Goal: Task Accomplishment & Management: Complete application form

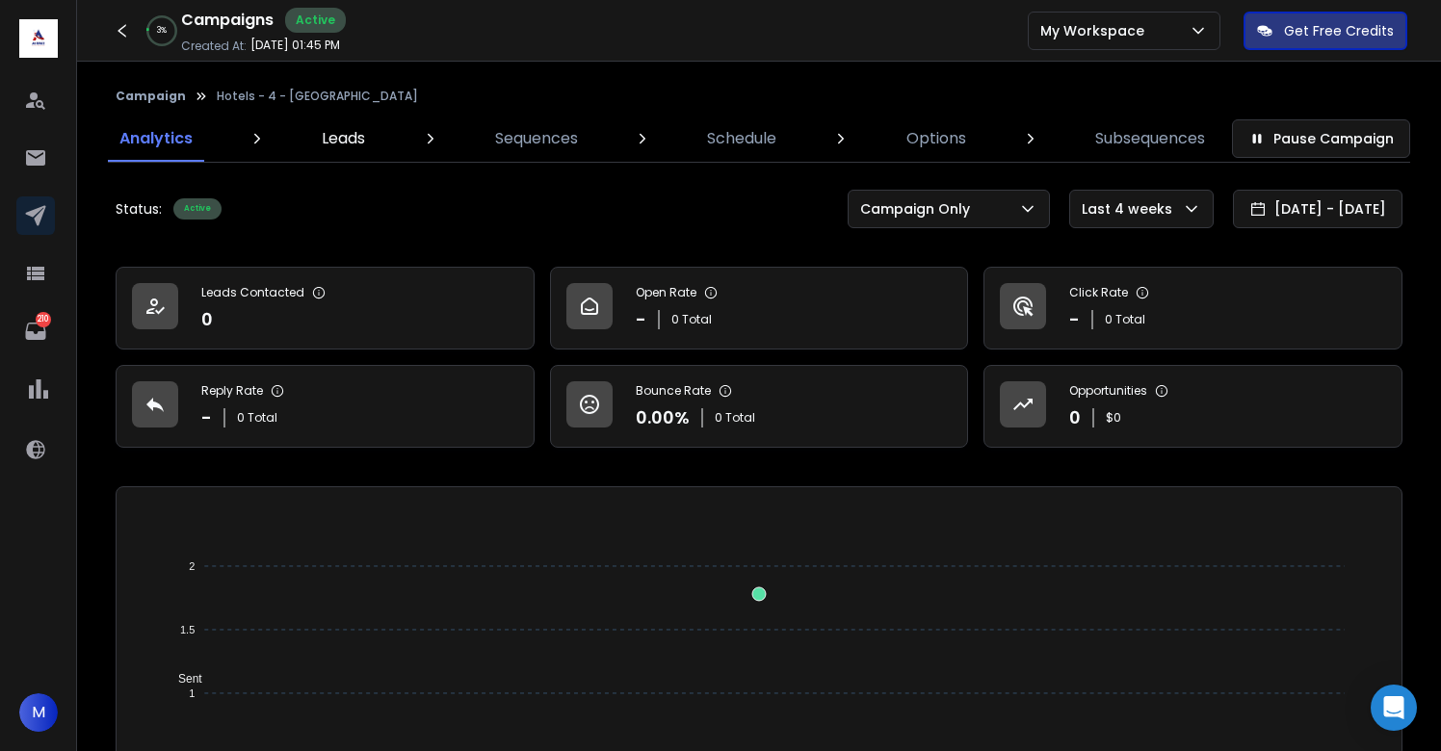
click at [349, 139] on p "Leads" at bounding box center [343, 138] width 43 height 23
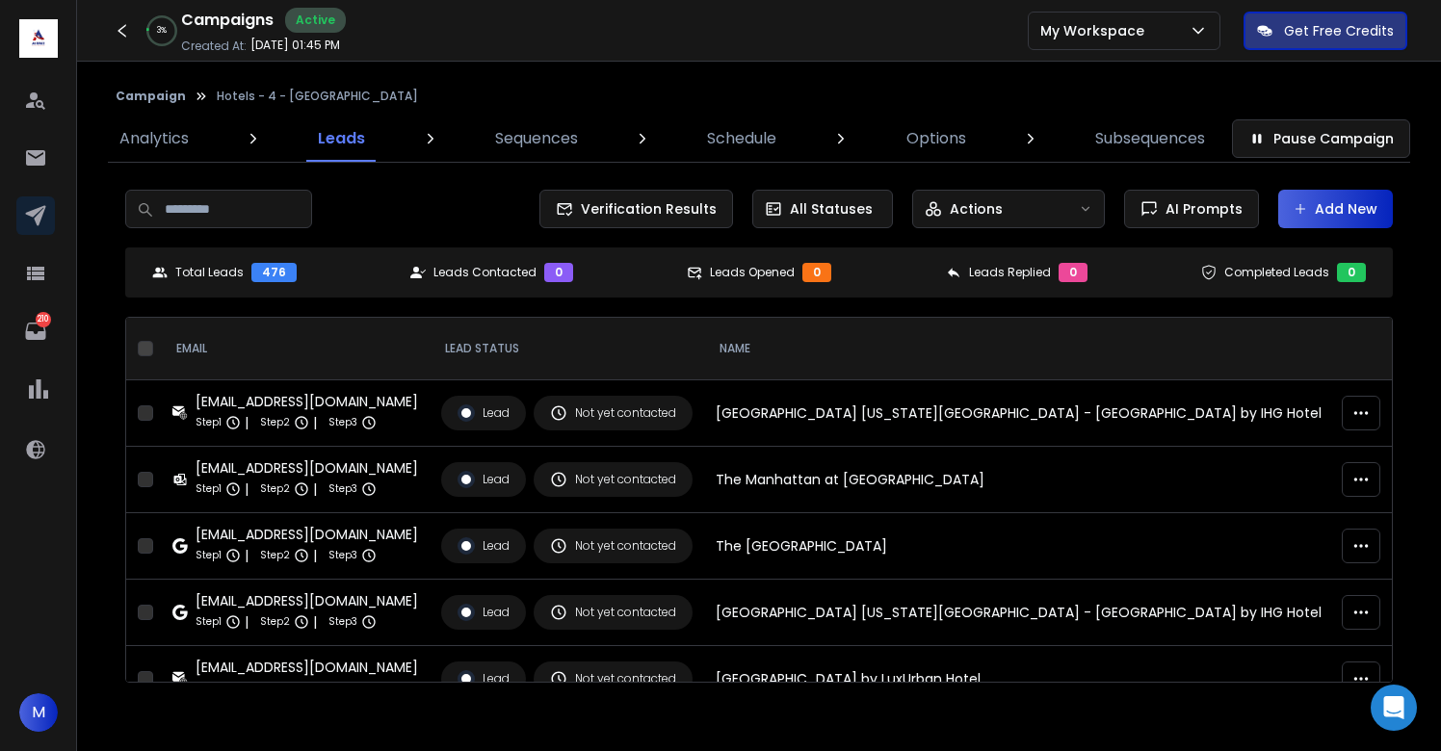
click at [1349, 220] on button "Add New" at bounding box center [1335, 209] width 115 height 39
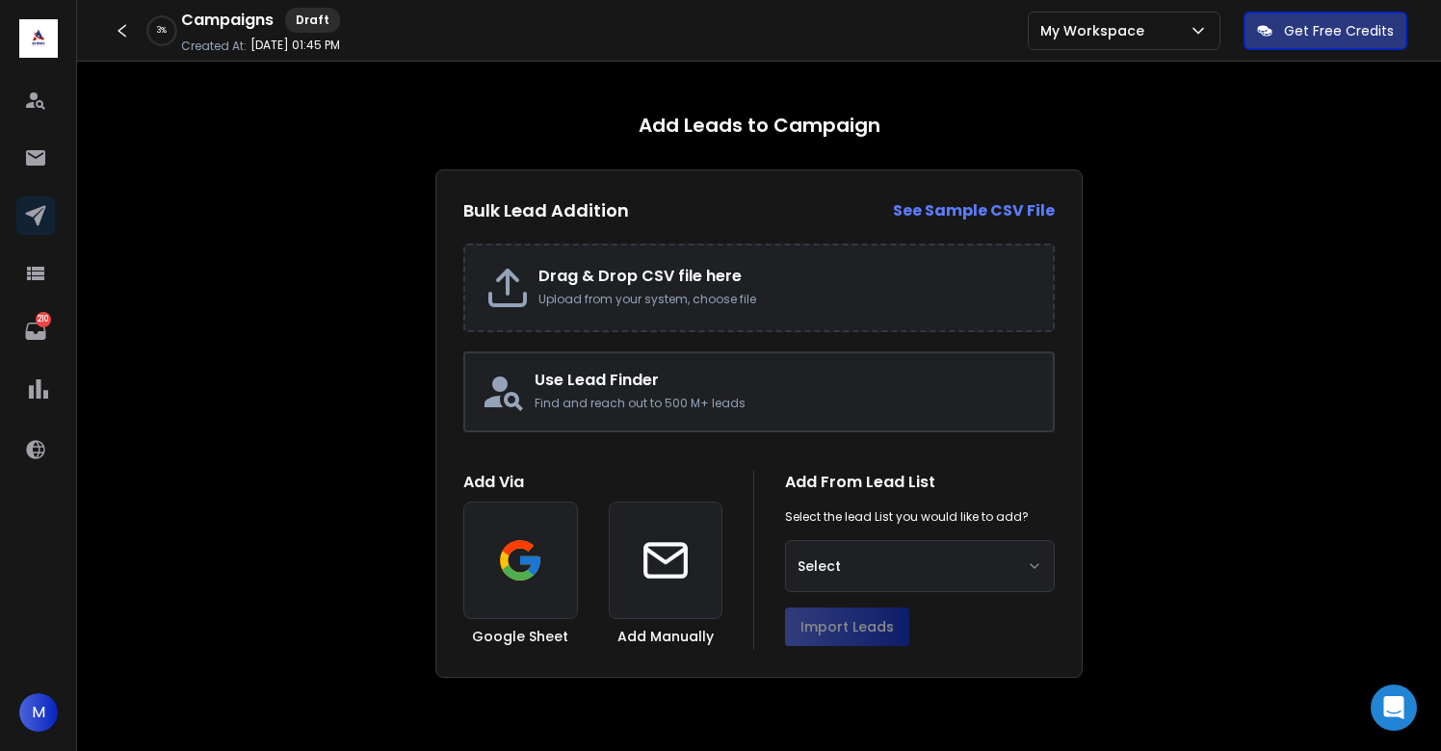
click at [617, 284] on h2 "Drag & Drop CSV file here" at bounding box center [785, 276] width 495 height 23
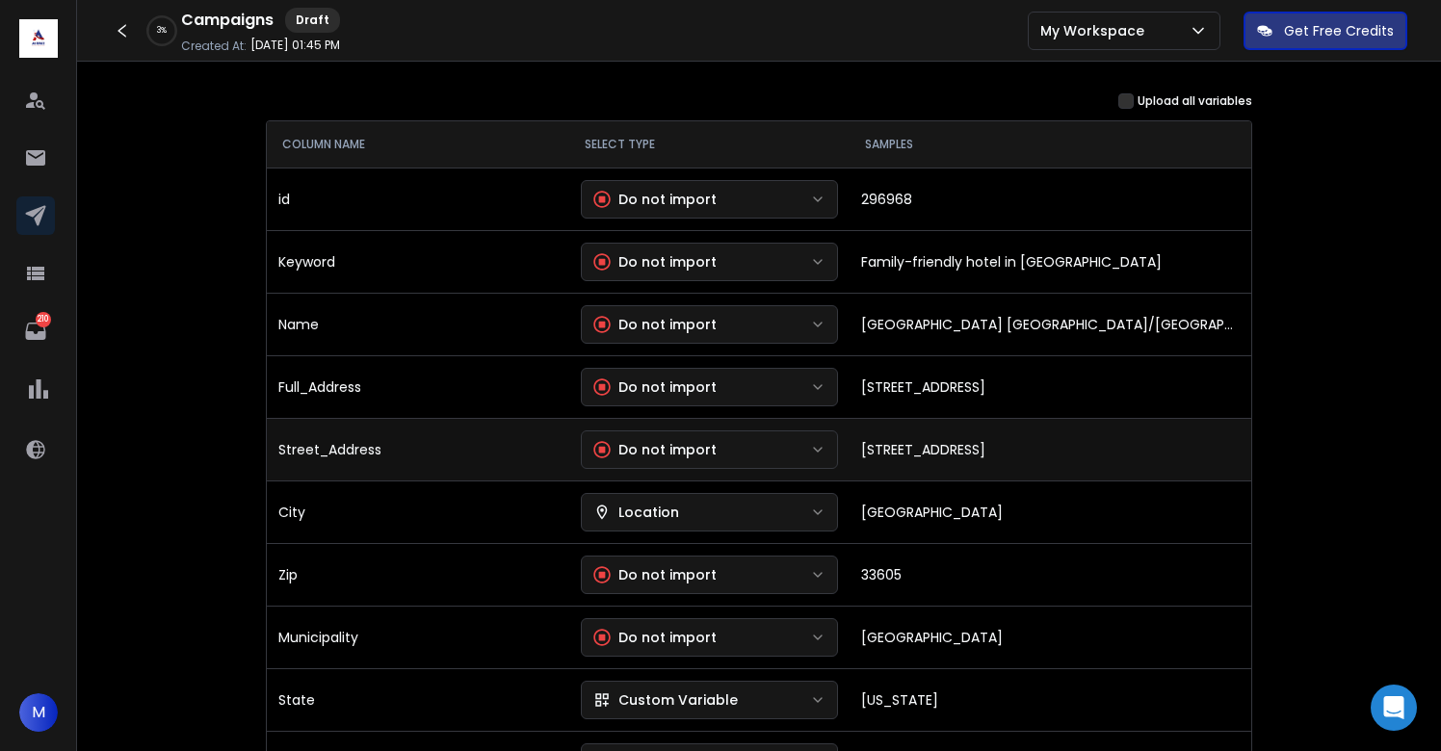
scroll to position [247, 0]
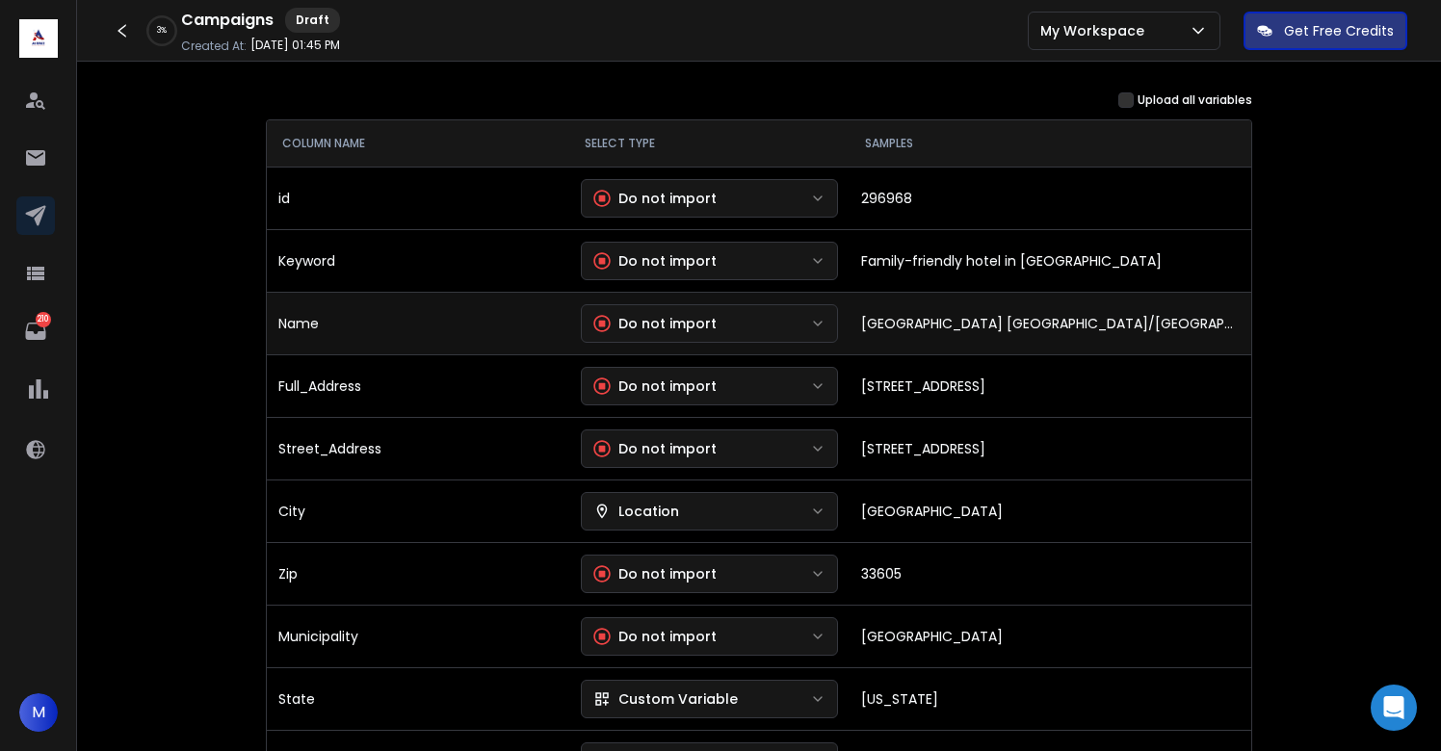
click at [680, 326] on div "Do not import" at bounding box center [654, 323] width 123 height 19
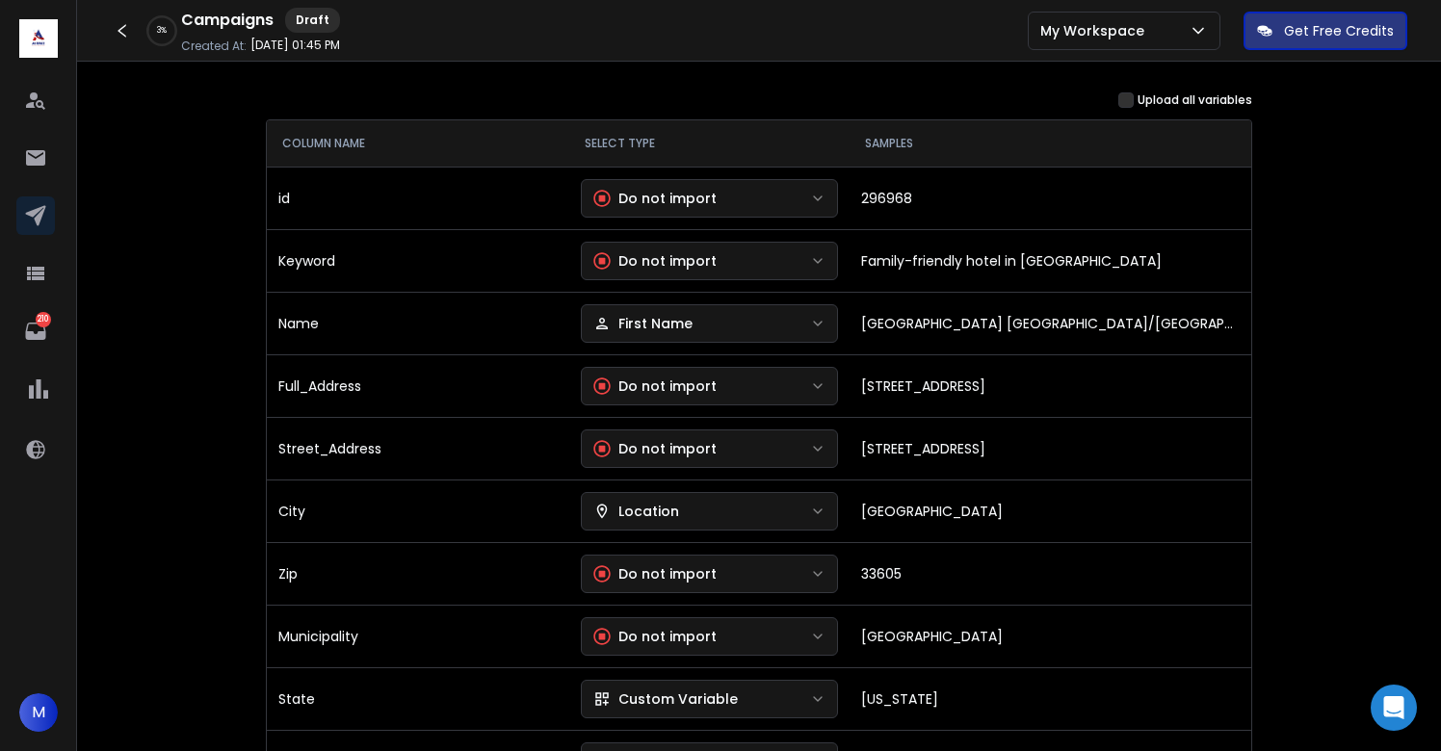
scroll to position [338, 0]
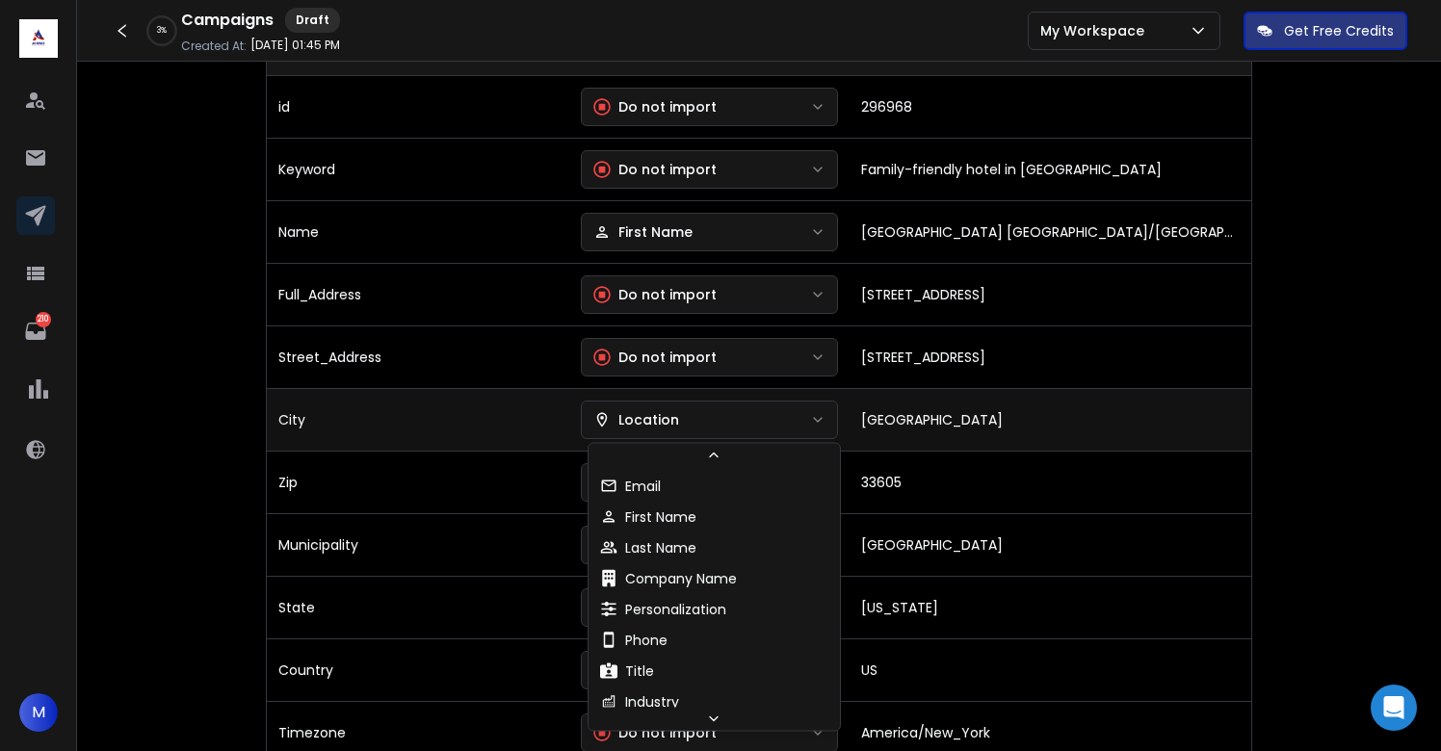
click at [679, 432] on button "Location" at bounding box center [710, 420] width 258 height 39
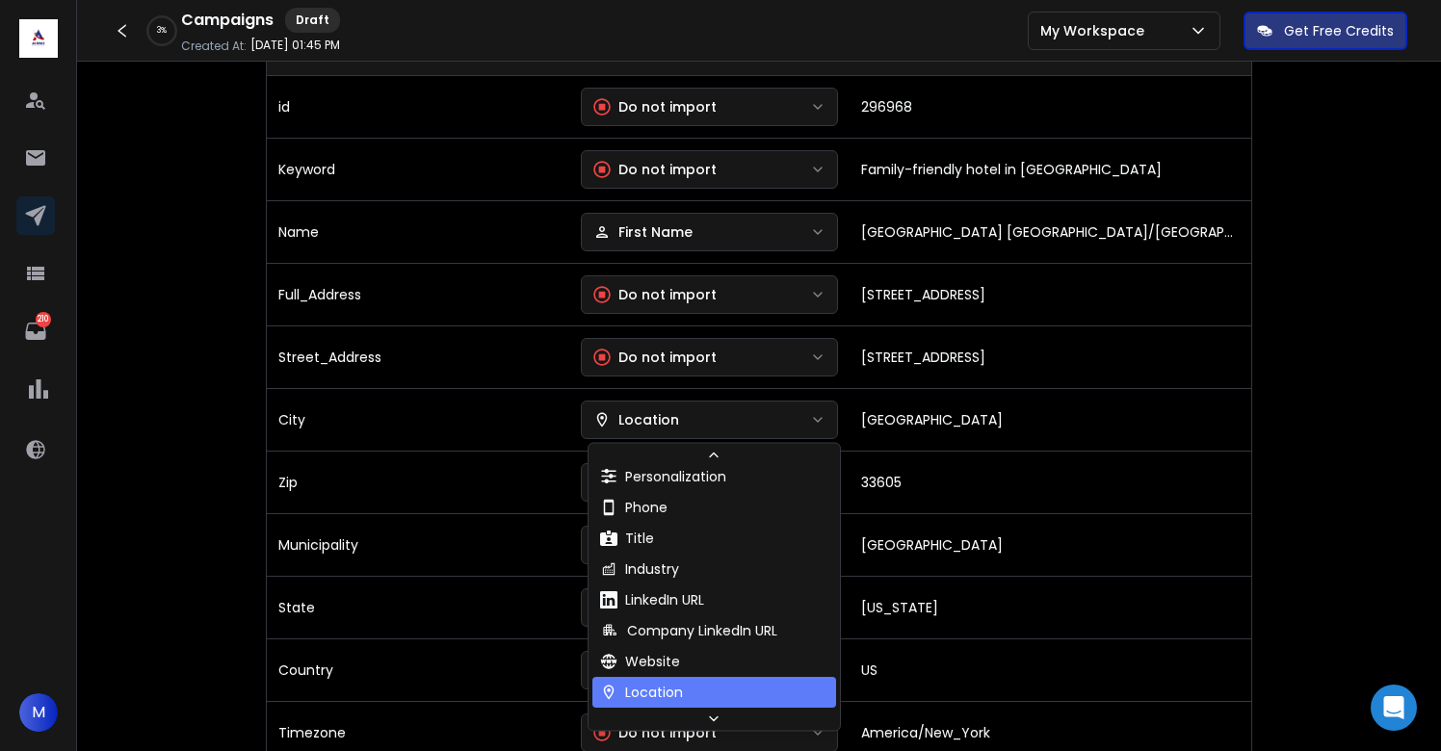
scroll to position [102, 0]
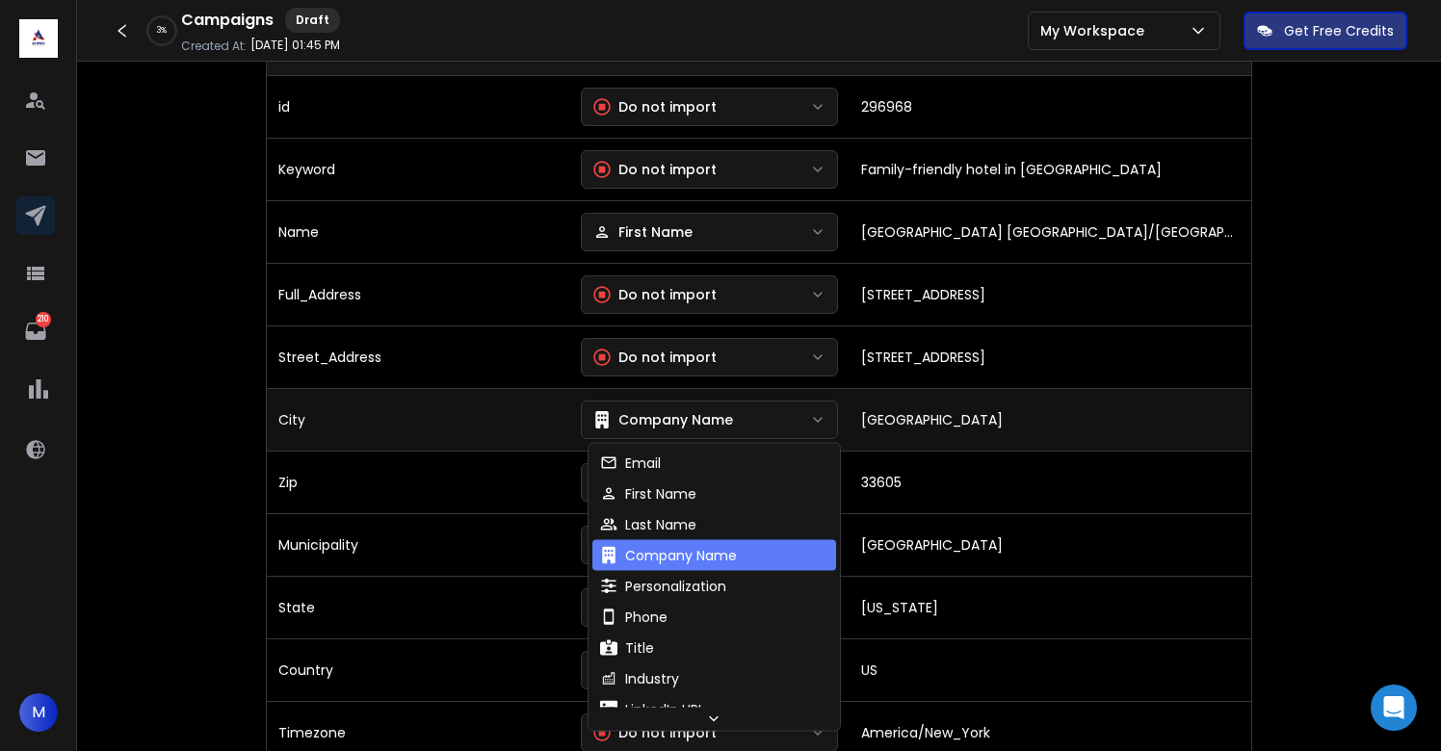
click at [669, 418] on div "Company Name" at bounding box center [663, 419] width 140 height 19
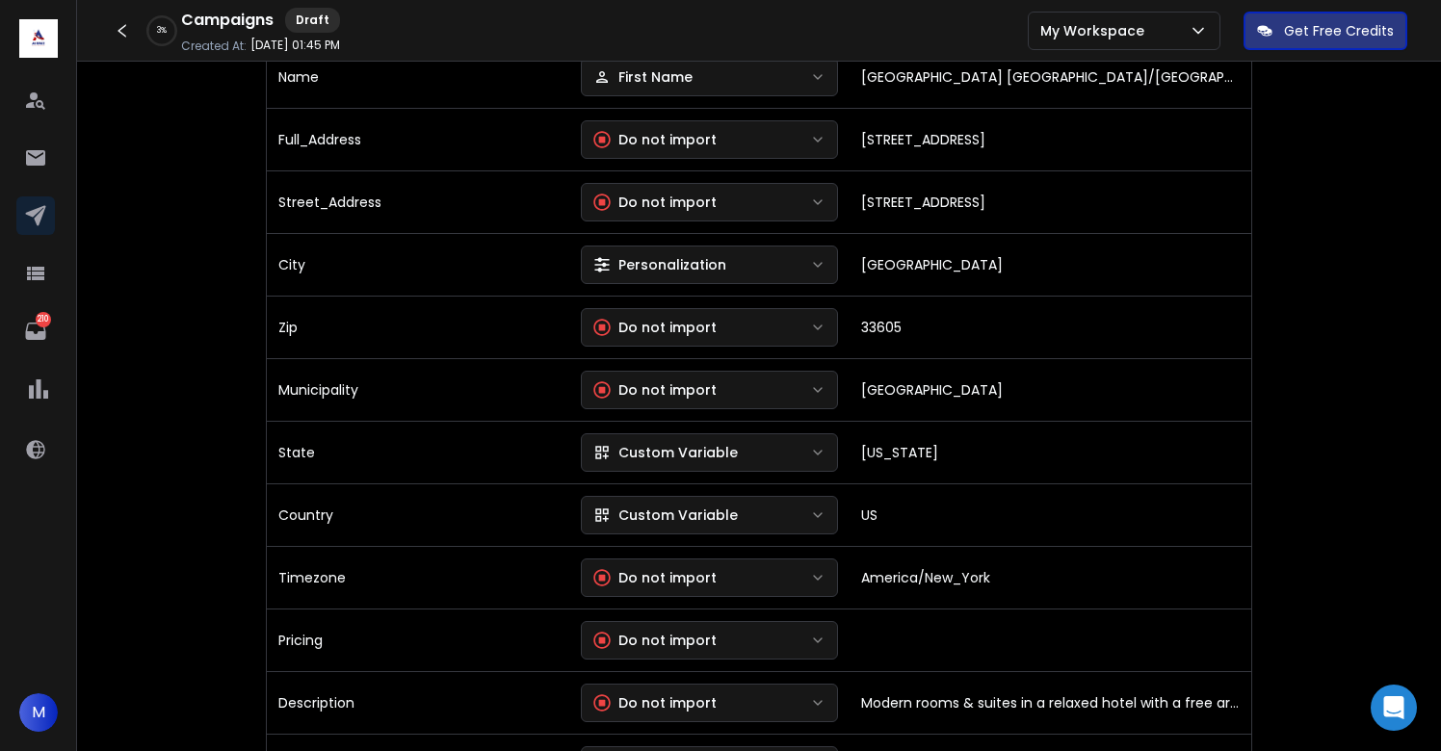
scroll to position [520, 0]
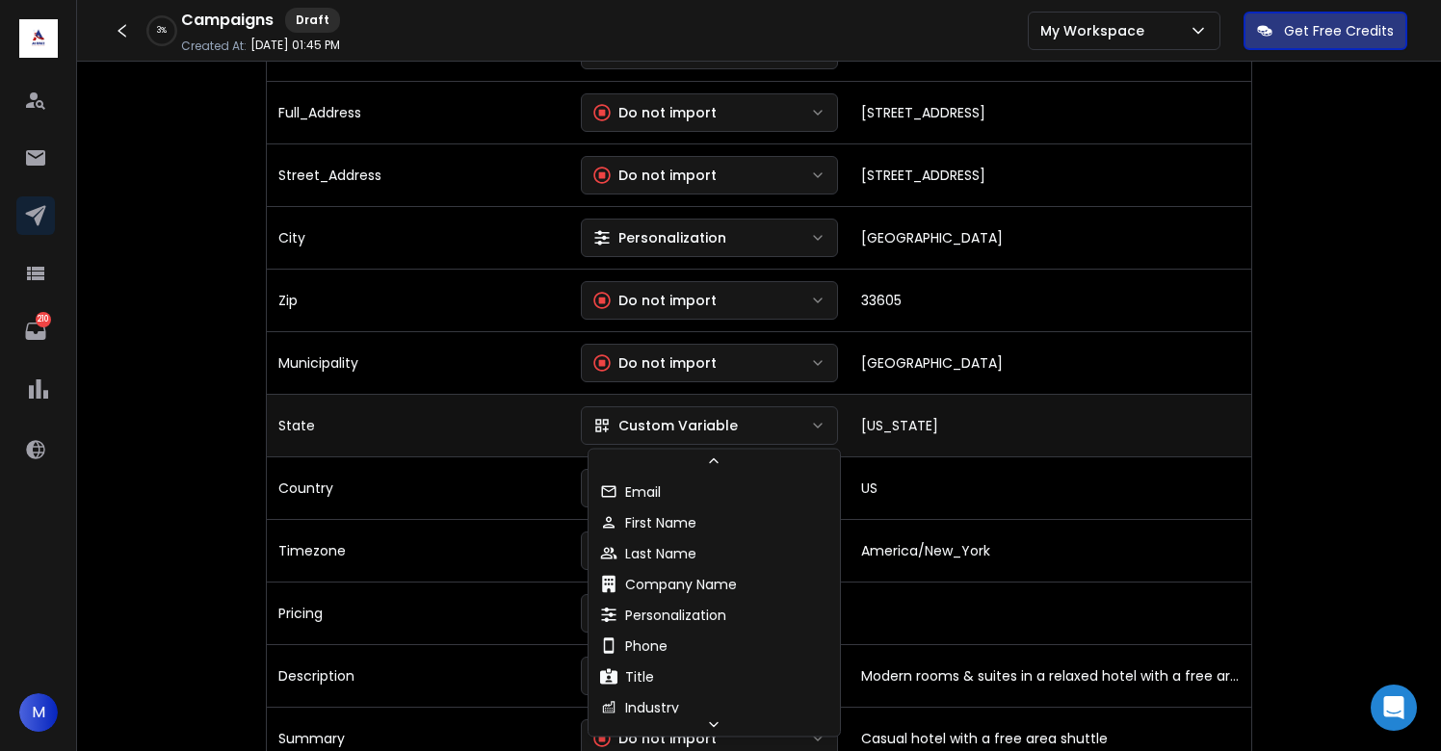
click at [668, 422] on div "Custom Variable" at bounding box center [665, 425] width 144 height 19
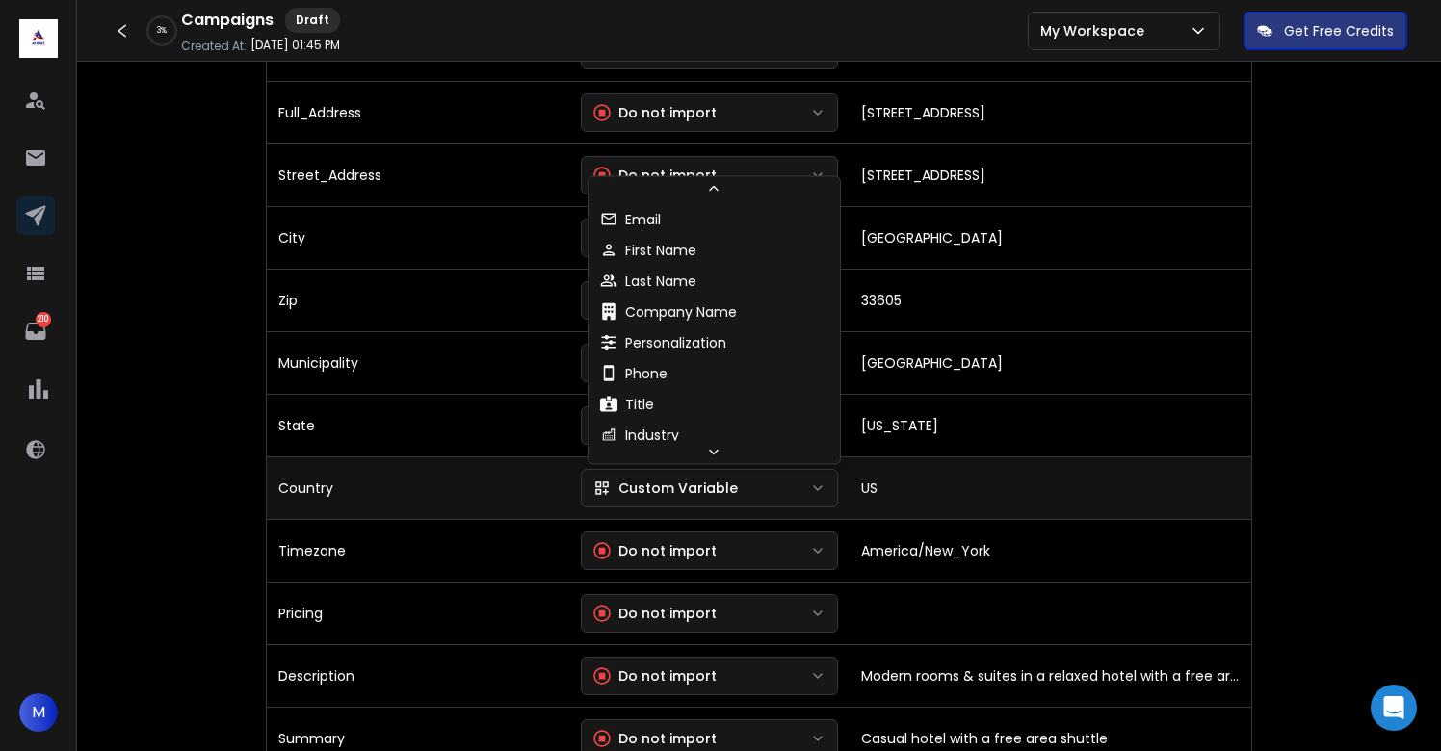
scroll to position [164, 0]
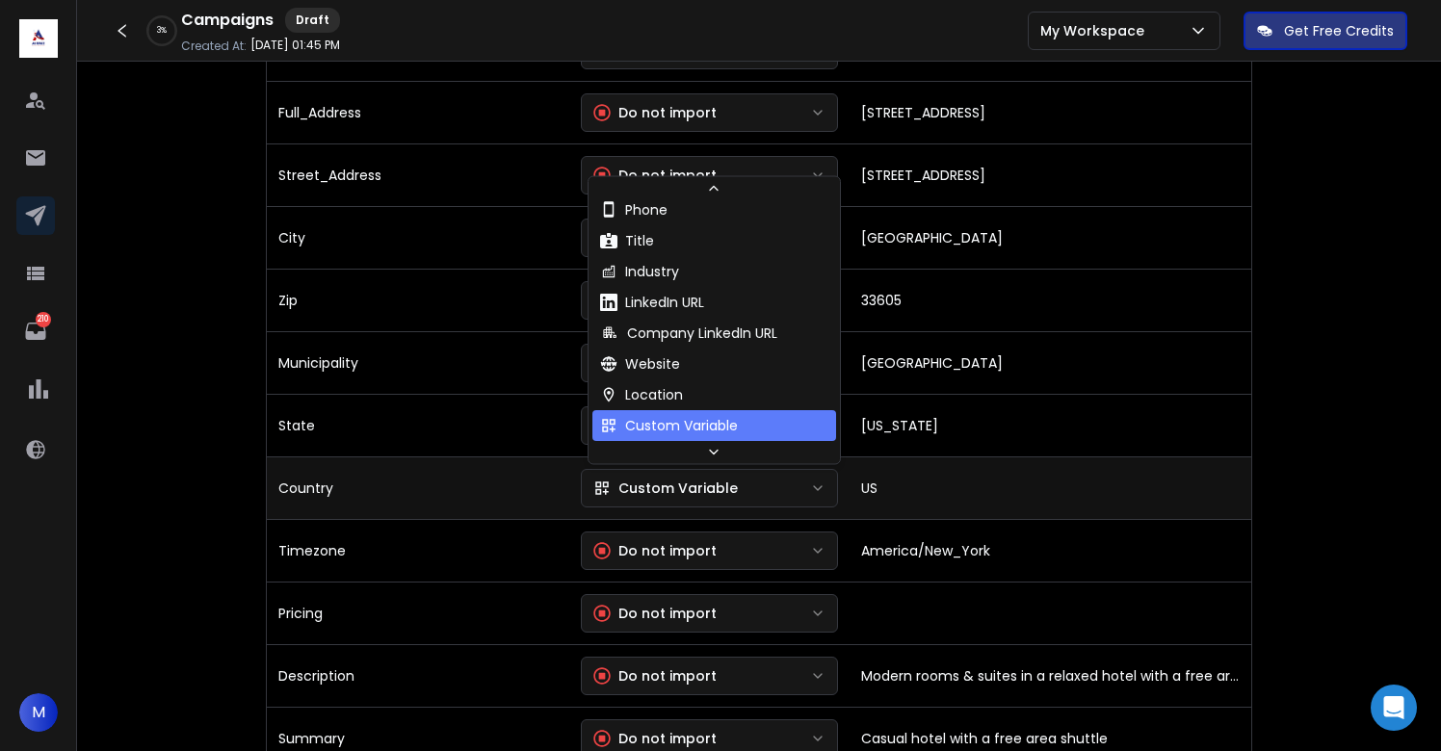
click at [675, 495] on div "Custom Variable" at bounding box center [665, 488] width 144 height 19
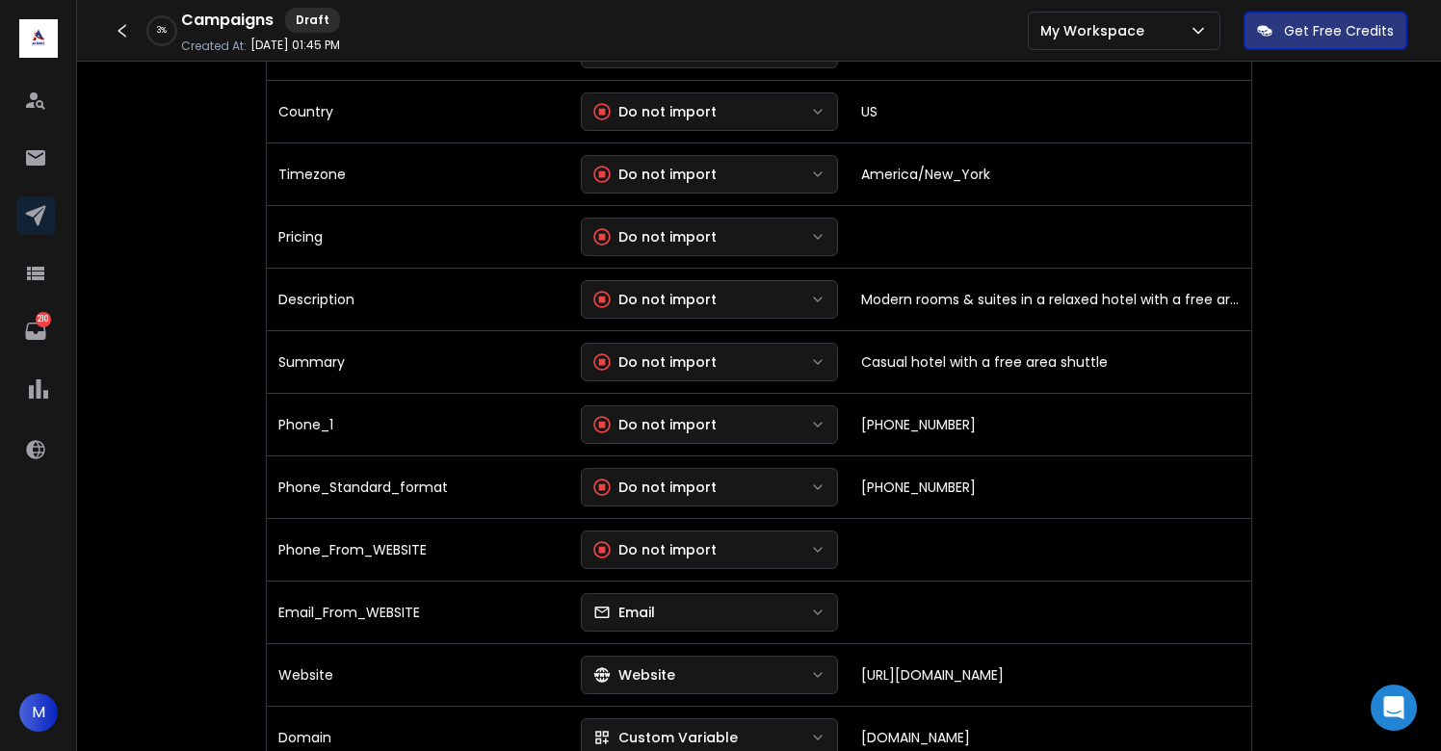
scroll to position [911, 0]
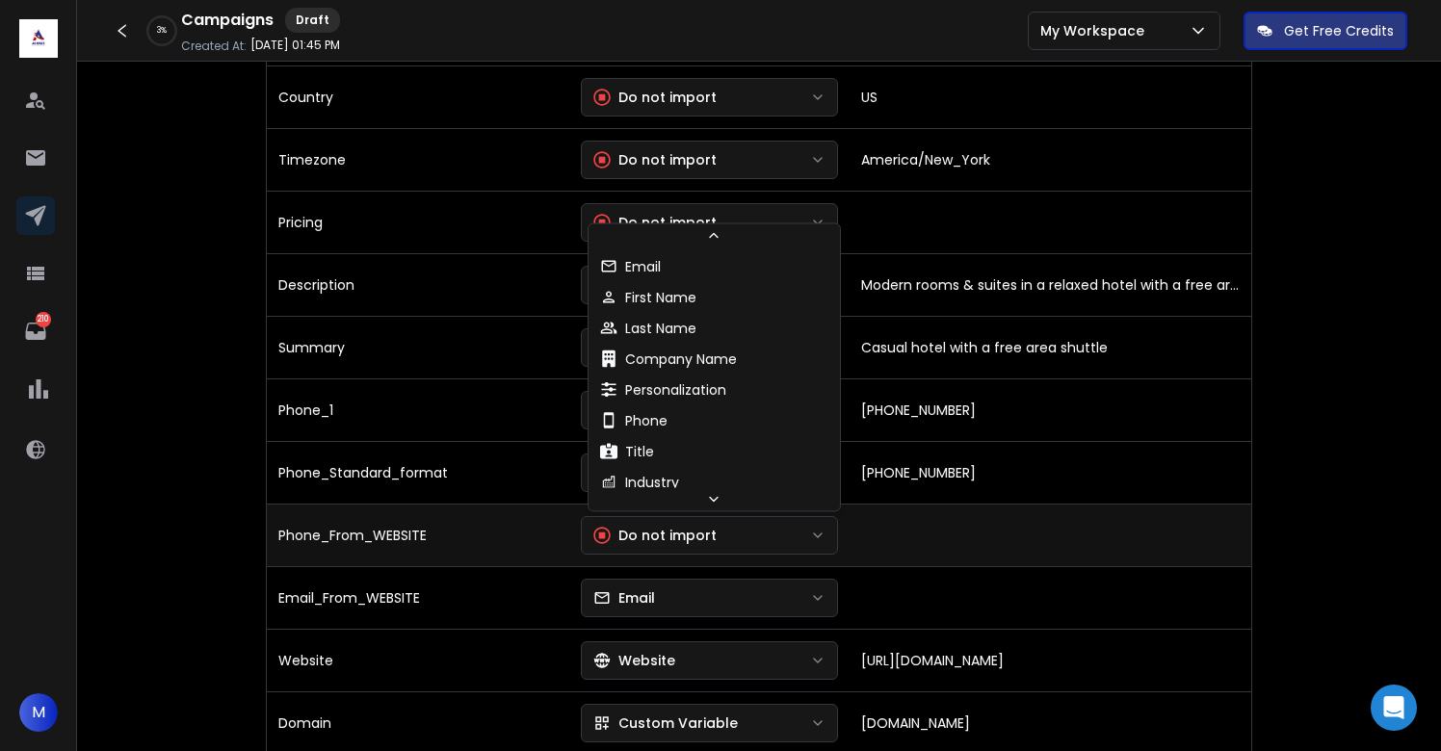
click at [670, 529] on div "Do not import" at bounding box center [654, 535] width 123 height 19
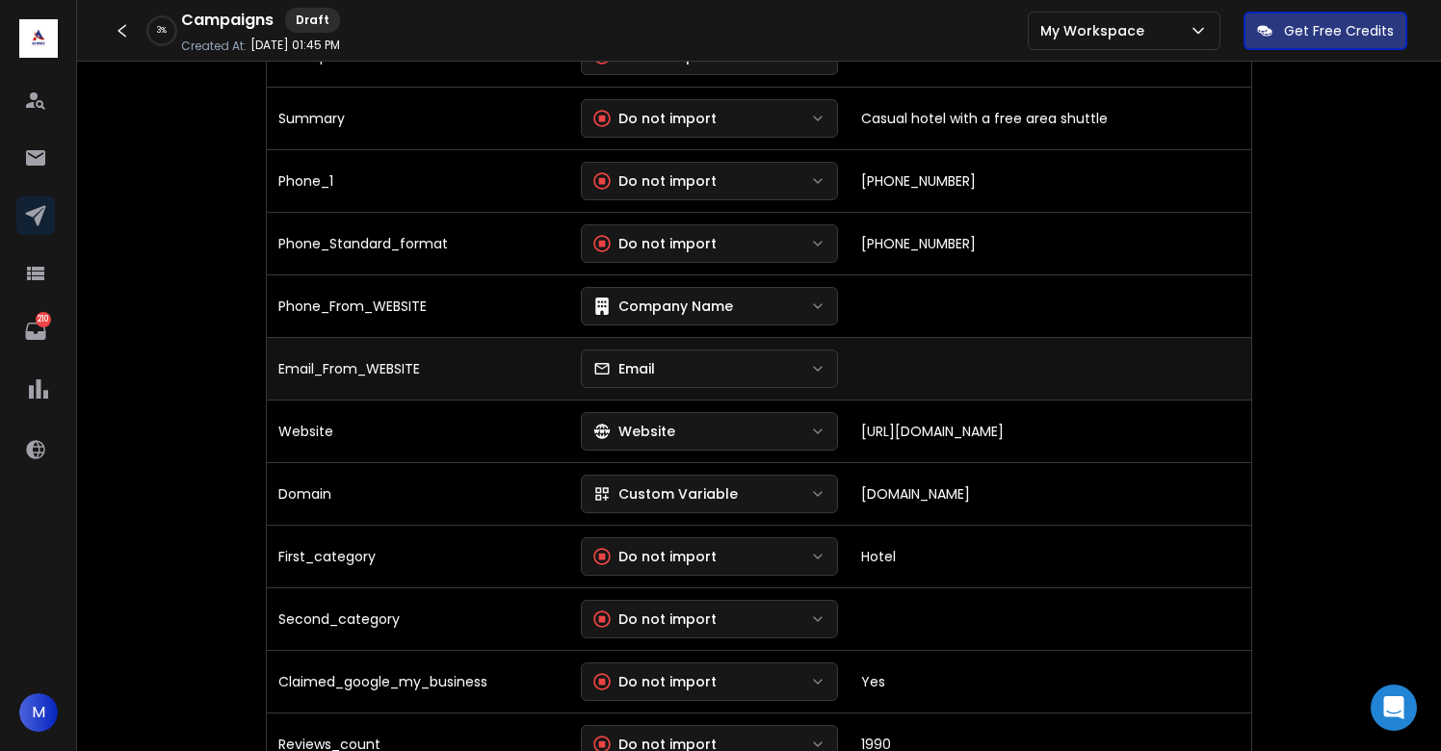
scroll to position [1142, 0]
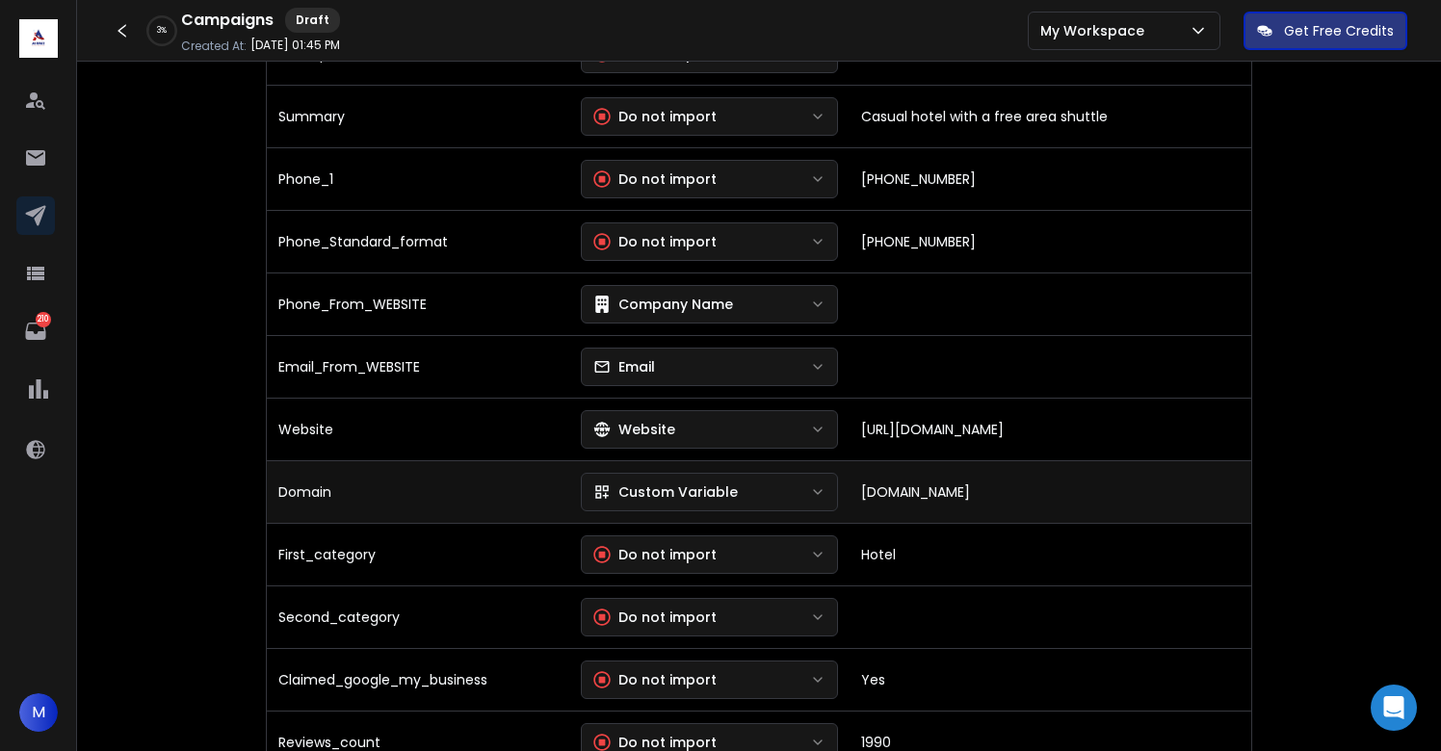
click at [678, 493] on div "Custom Variable" at bounding box center [665, 492] width 144 height 19
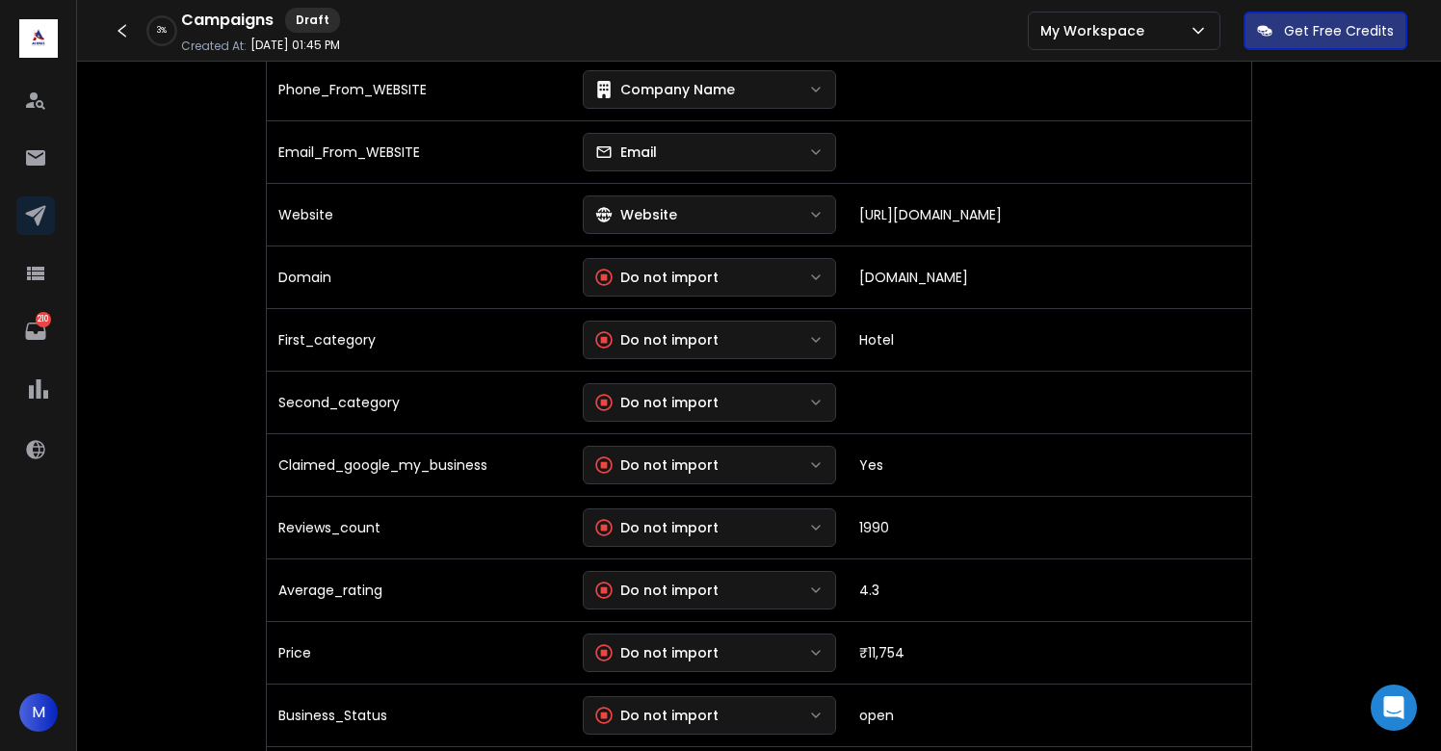
scroll to position [1358, 0]
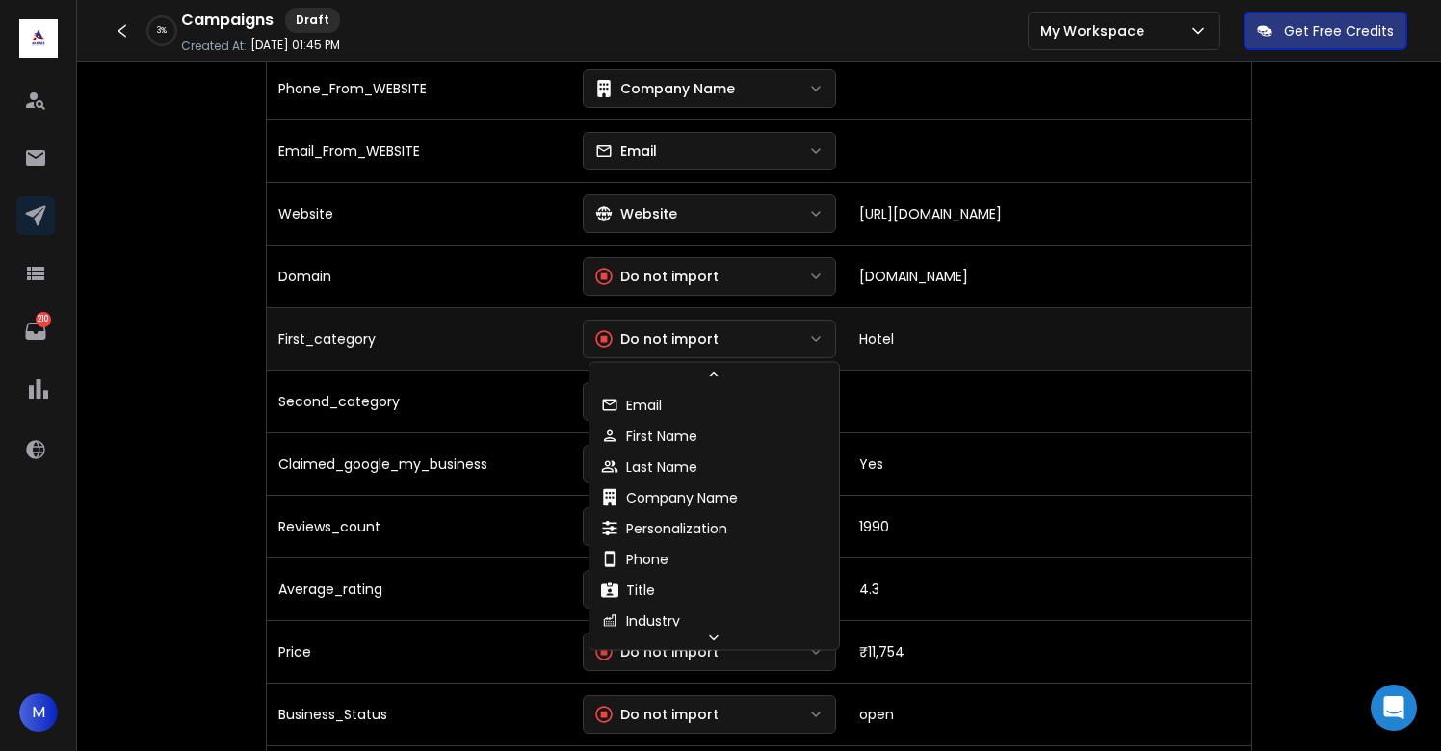
click at [691, 336] on div "Do not import" at bounding box center [656, 338] width 123 height 19
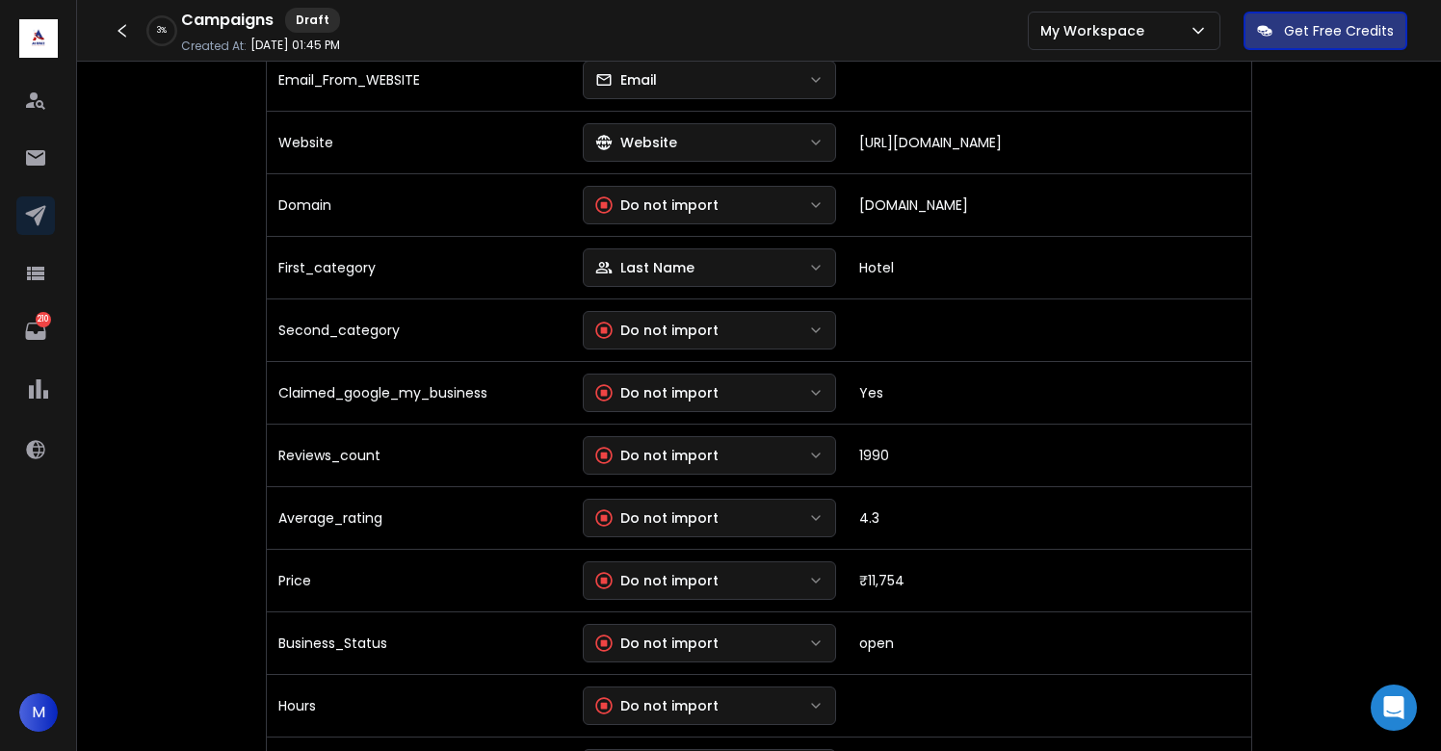
scroll to position [1432, 0]
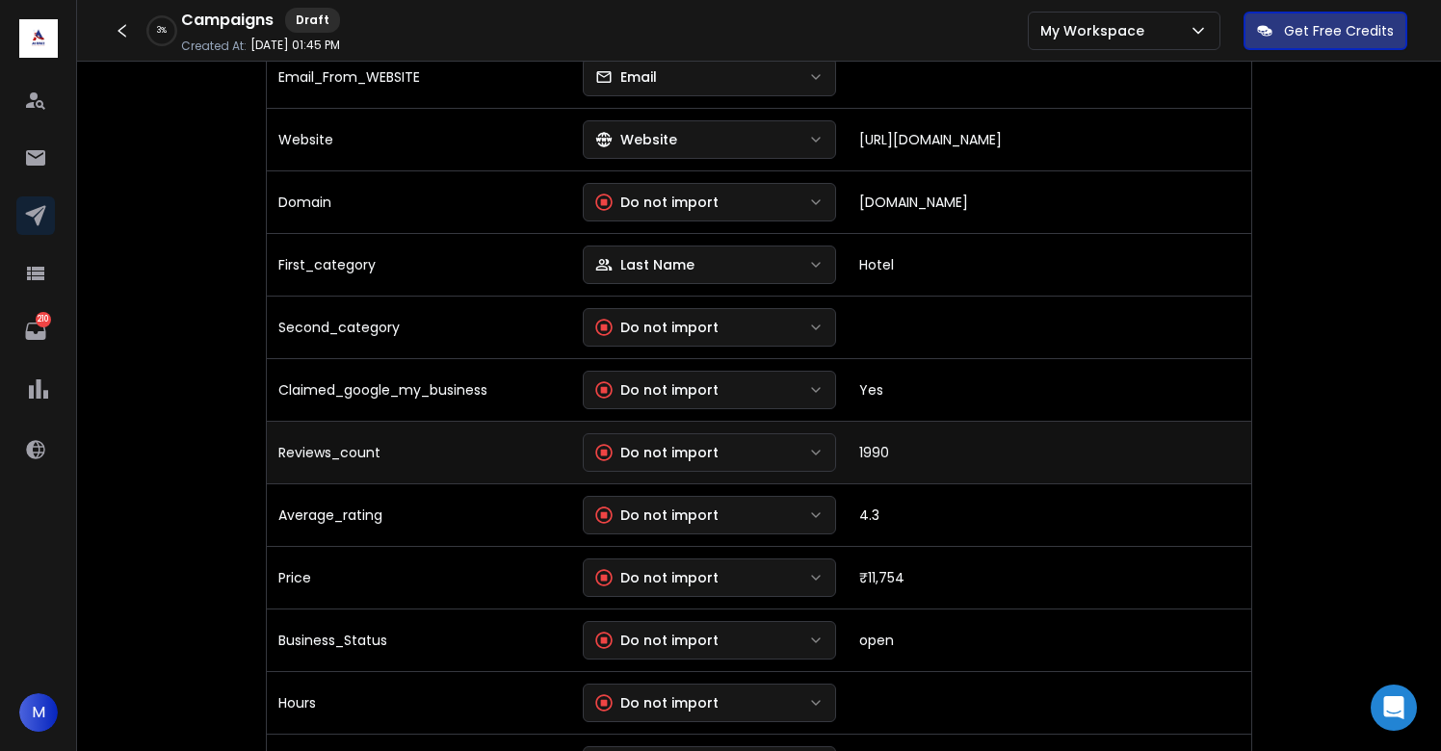
click at [683, 448] on div "Do not import" at bounding box center [656, 452] width 123 height 19
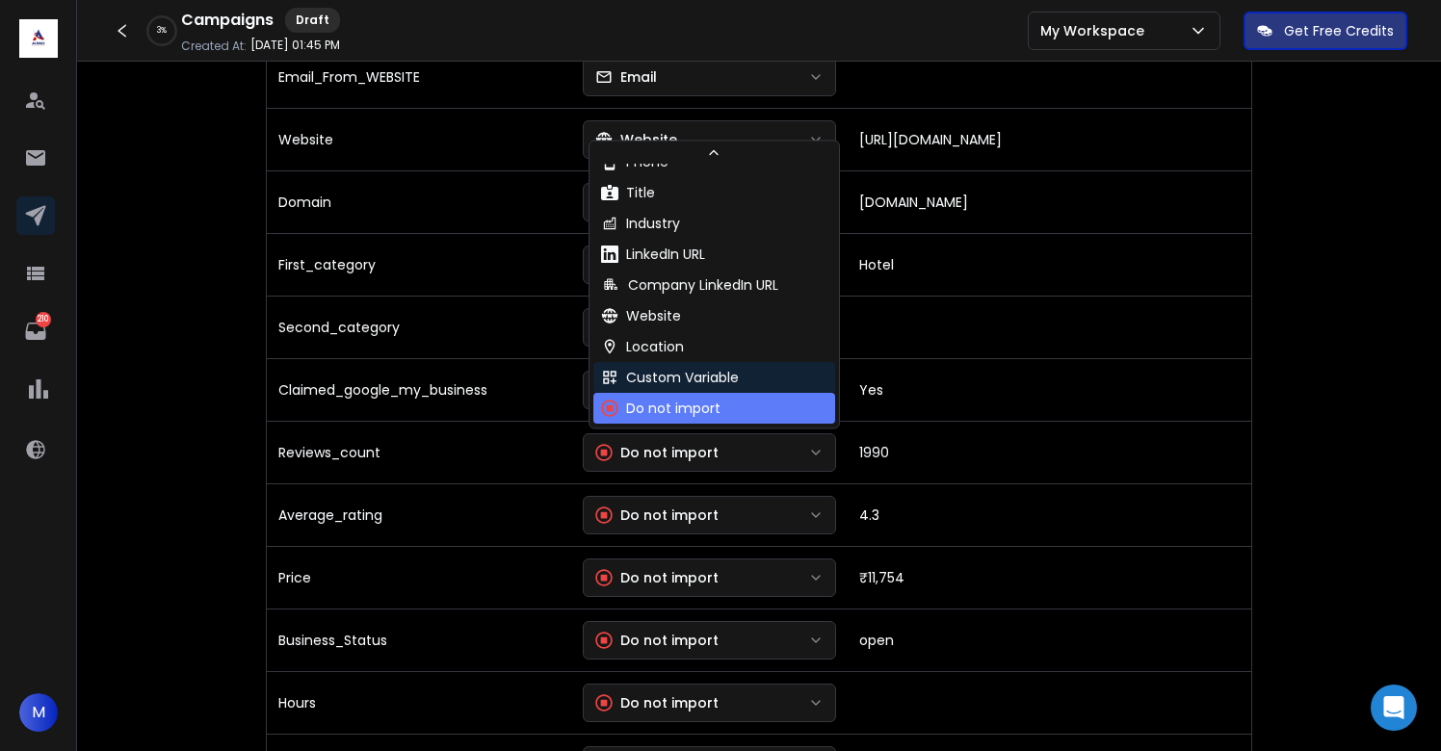
scroll to position [175, 0]
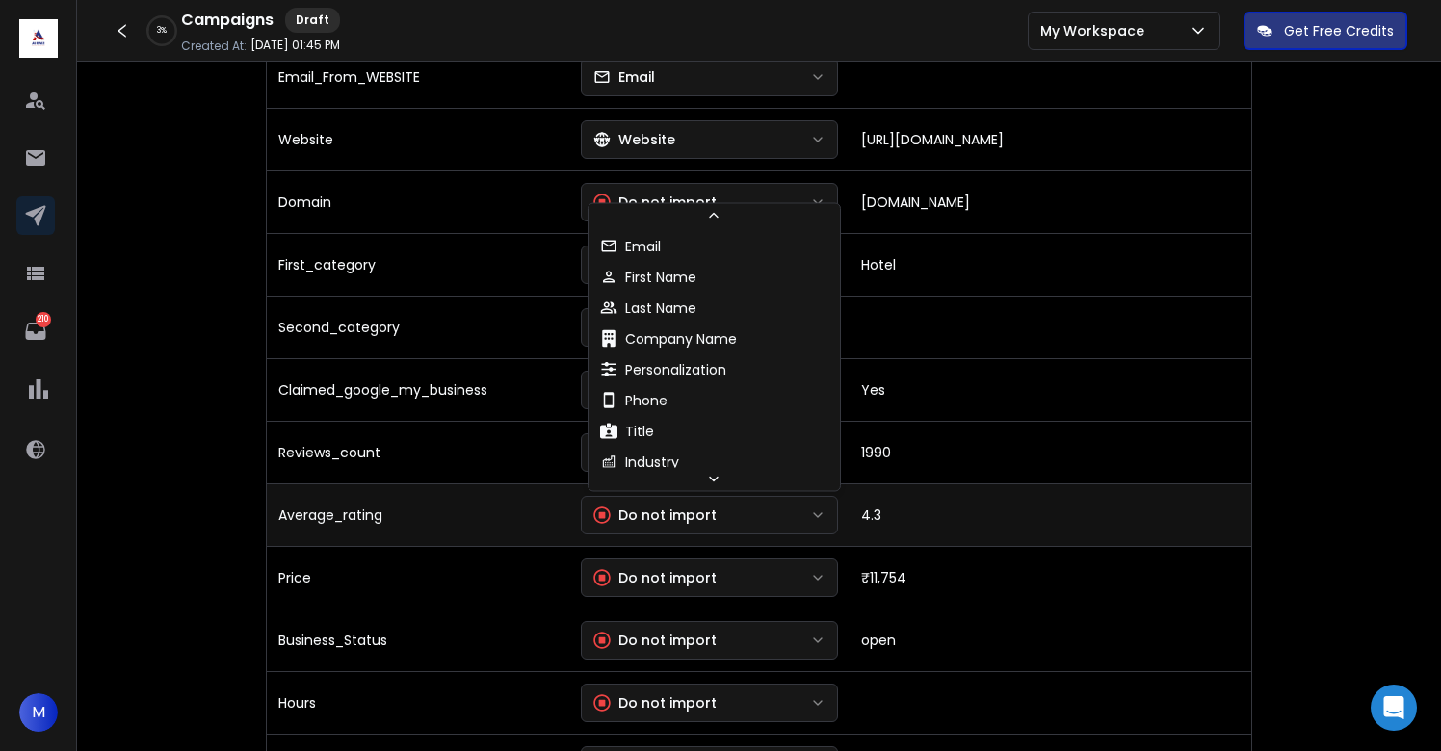
click at [683, 506] on div "Do not import" at bounding box center [654, 515] width 123 height 19
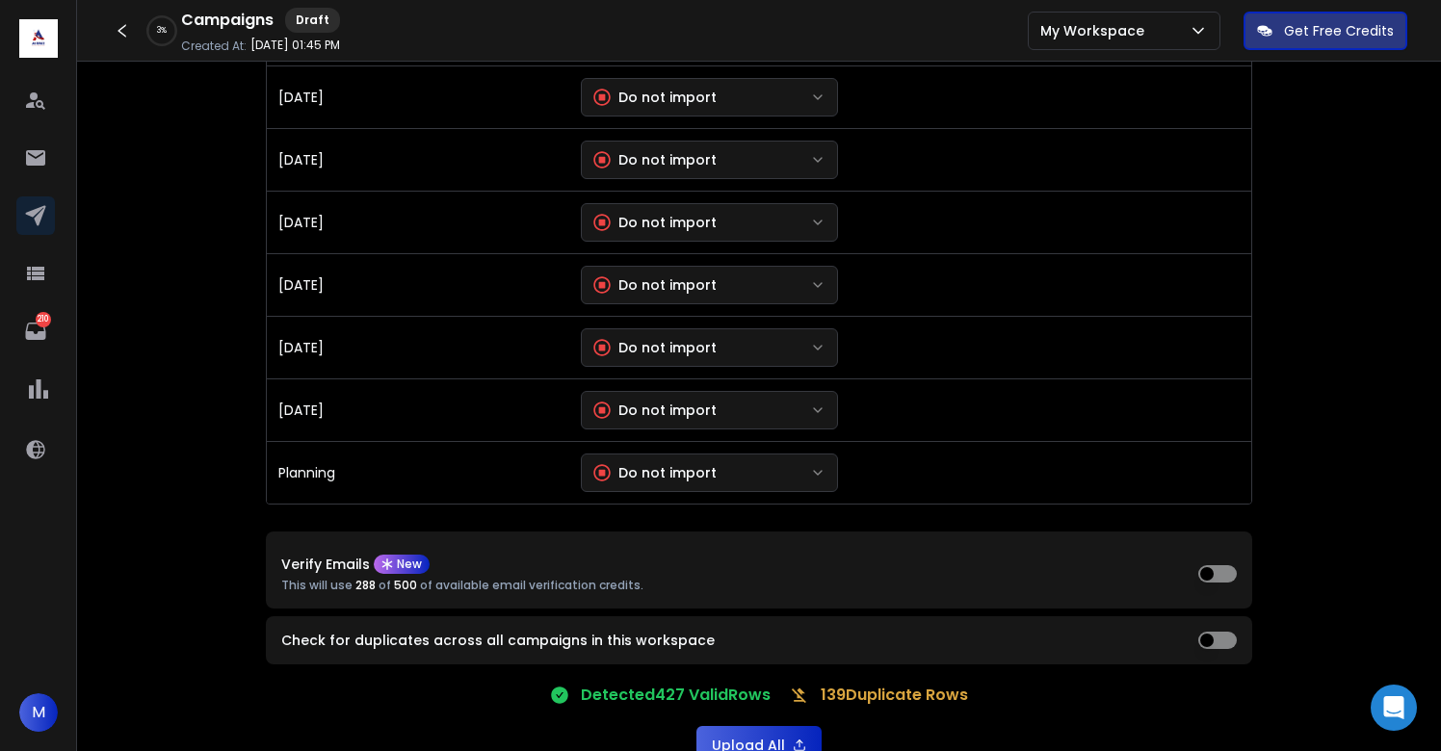
scroll to position [4085, 0]
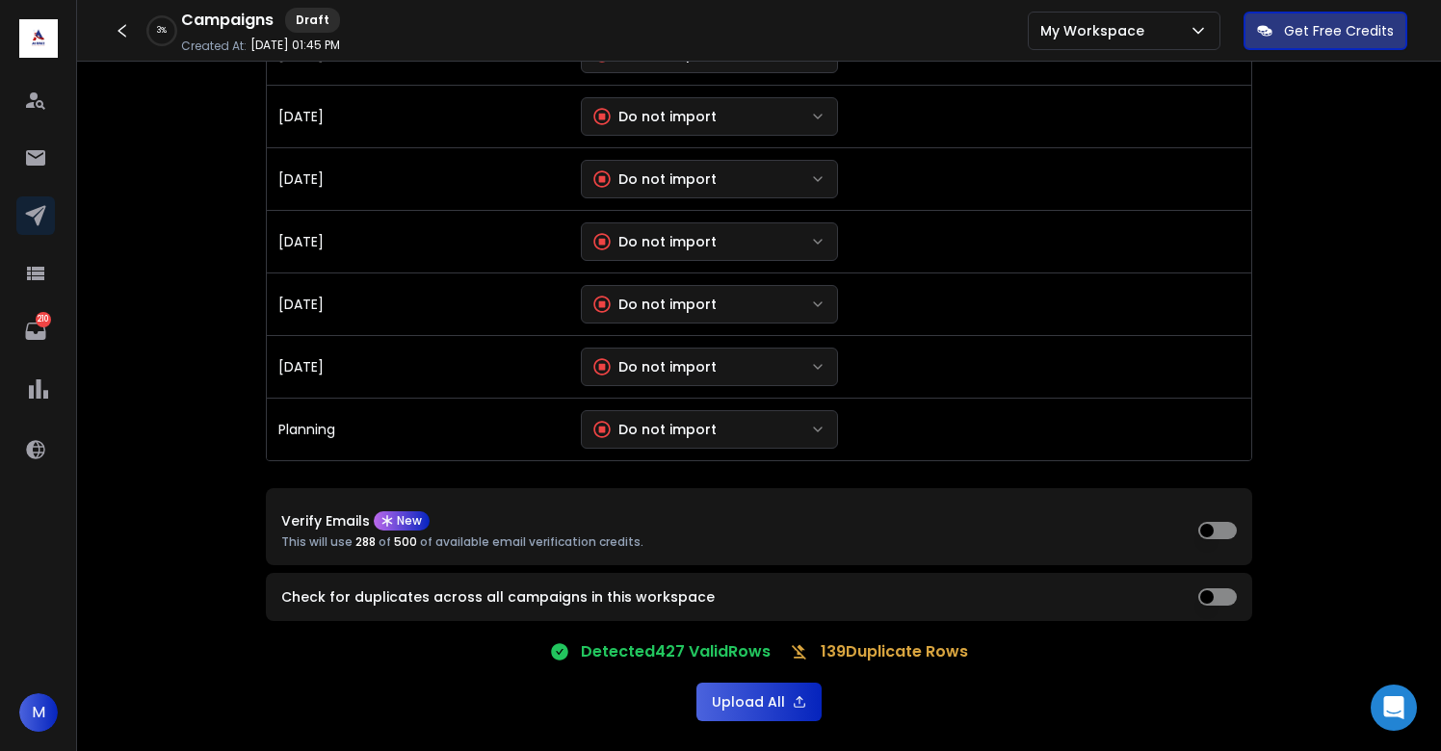
click at [740, 686] on button "Upload All" at bounding box center [758, 702] width 125 height 39
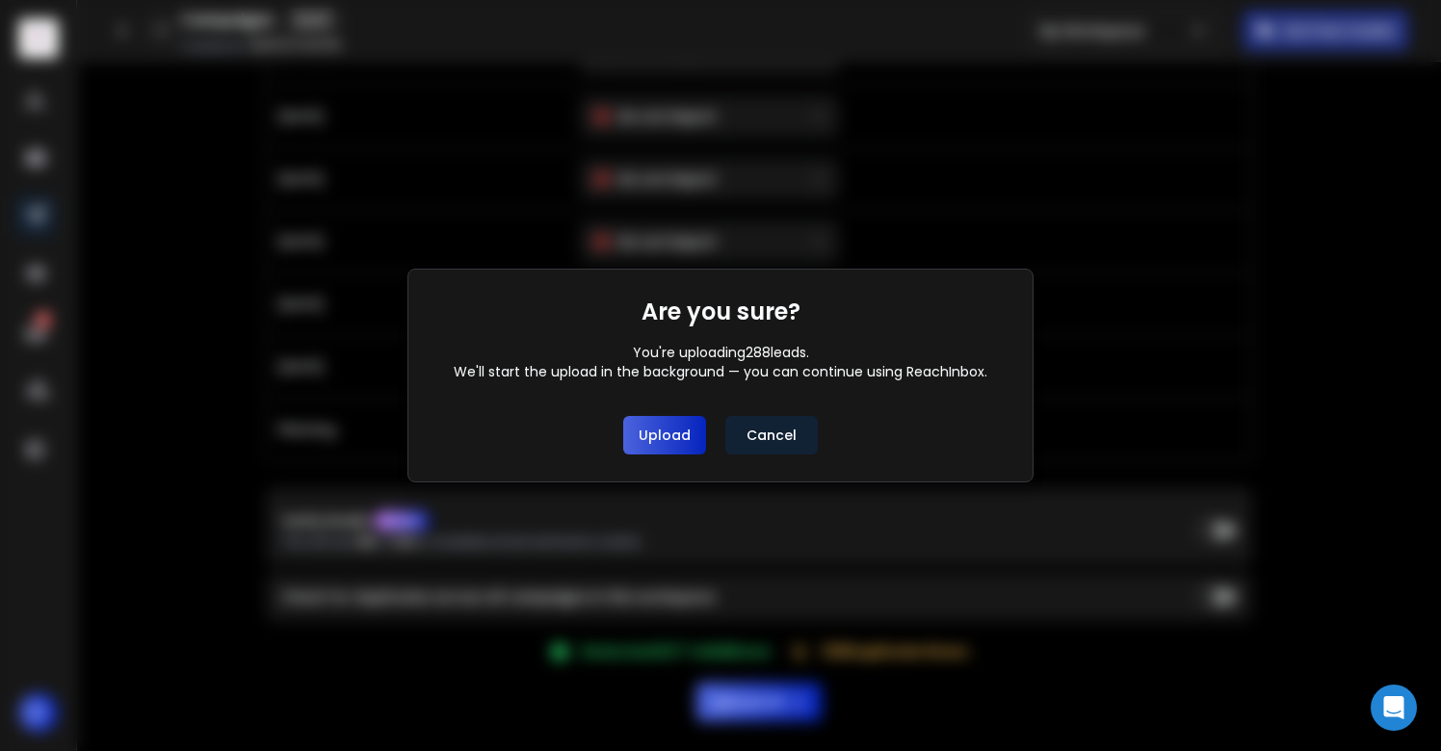
click at [687, 446] on button "Upload" at bounding box center [664, 435] width 83 height 39
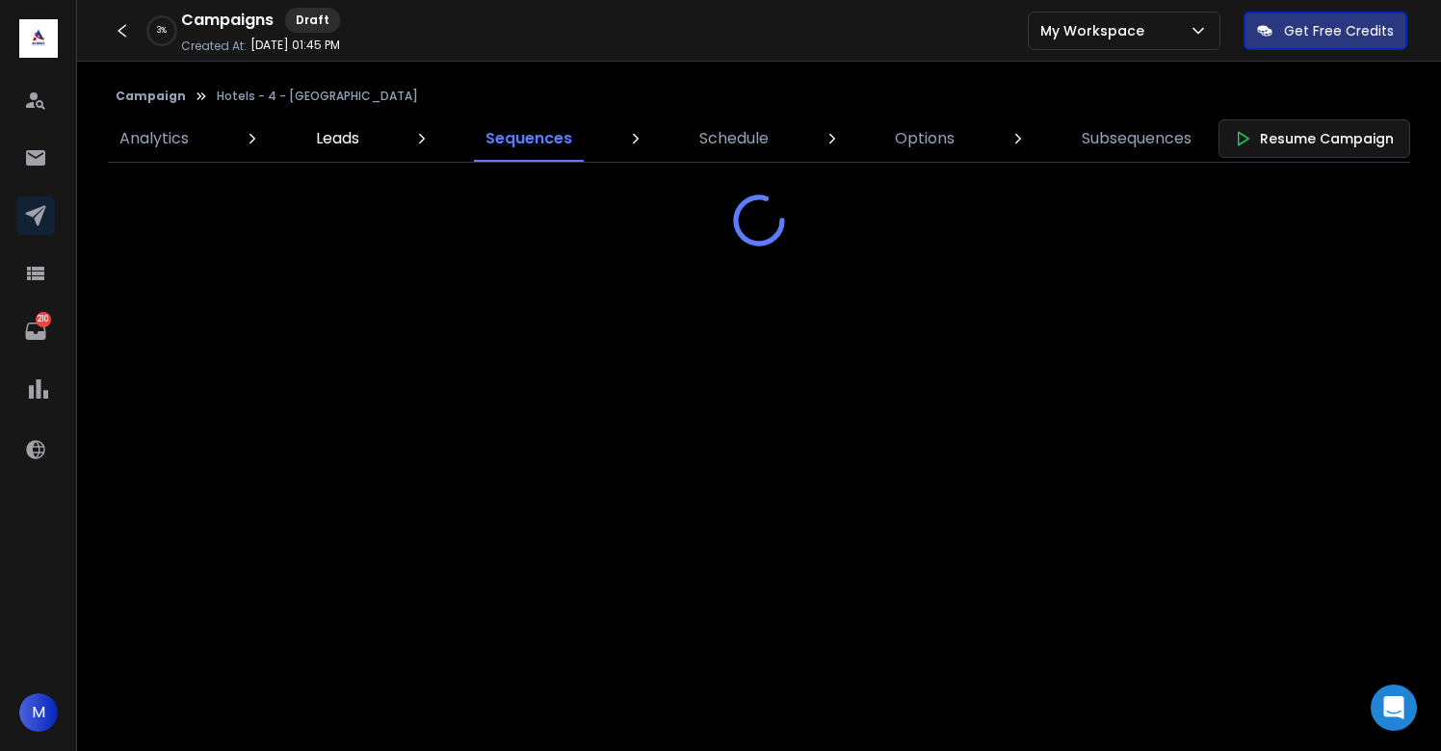
click at [352, 143] on p "Leads" at bounding box center [337, 138] width 43 height 23
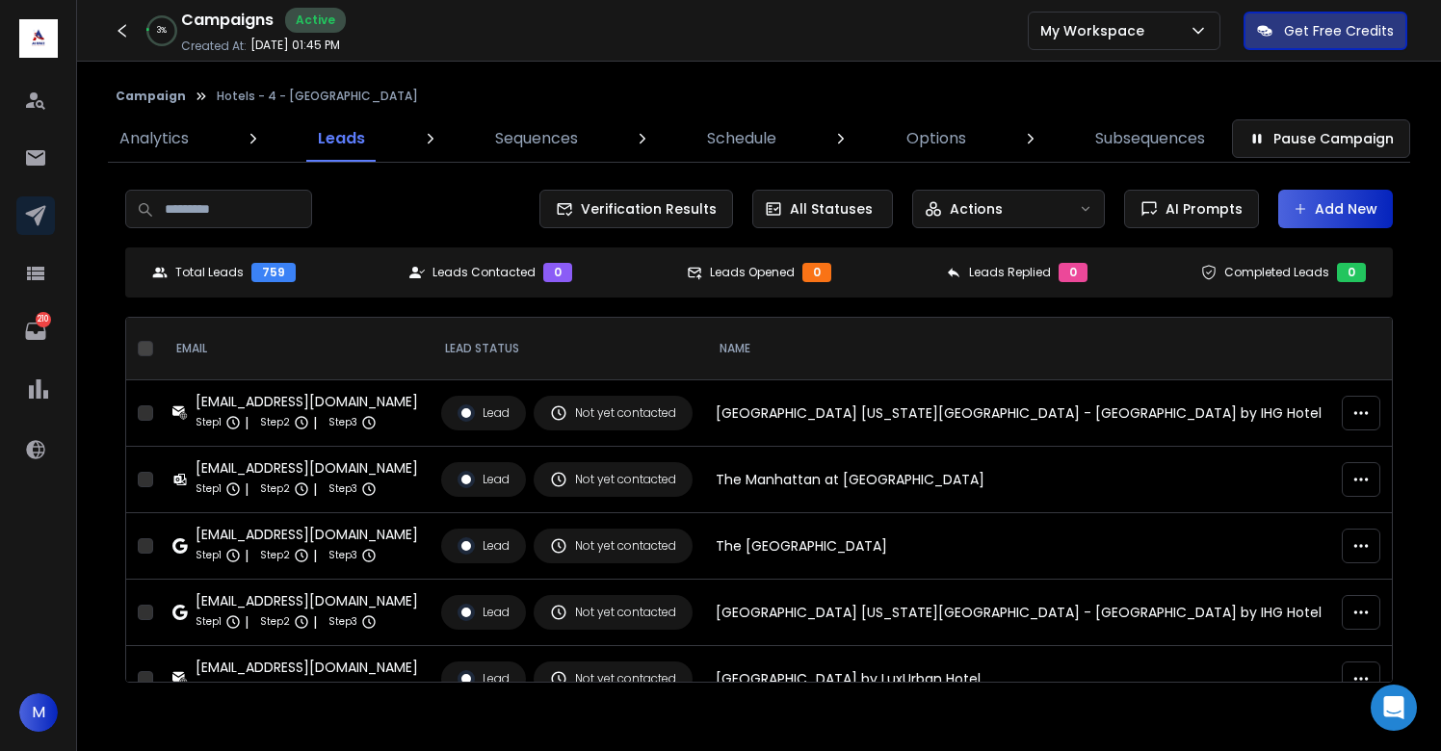
click at [1320, 202] on button "Add New" at bounding box center [1335, 209] width 115 height 39
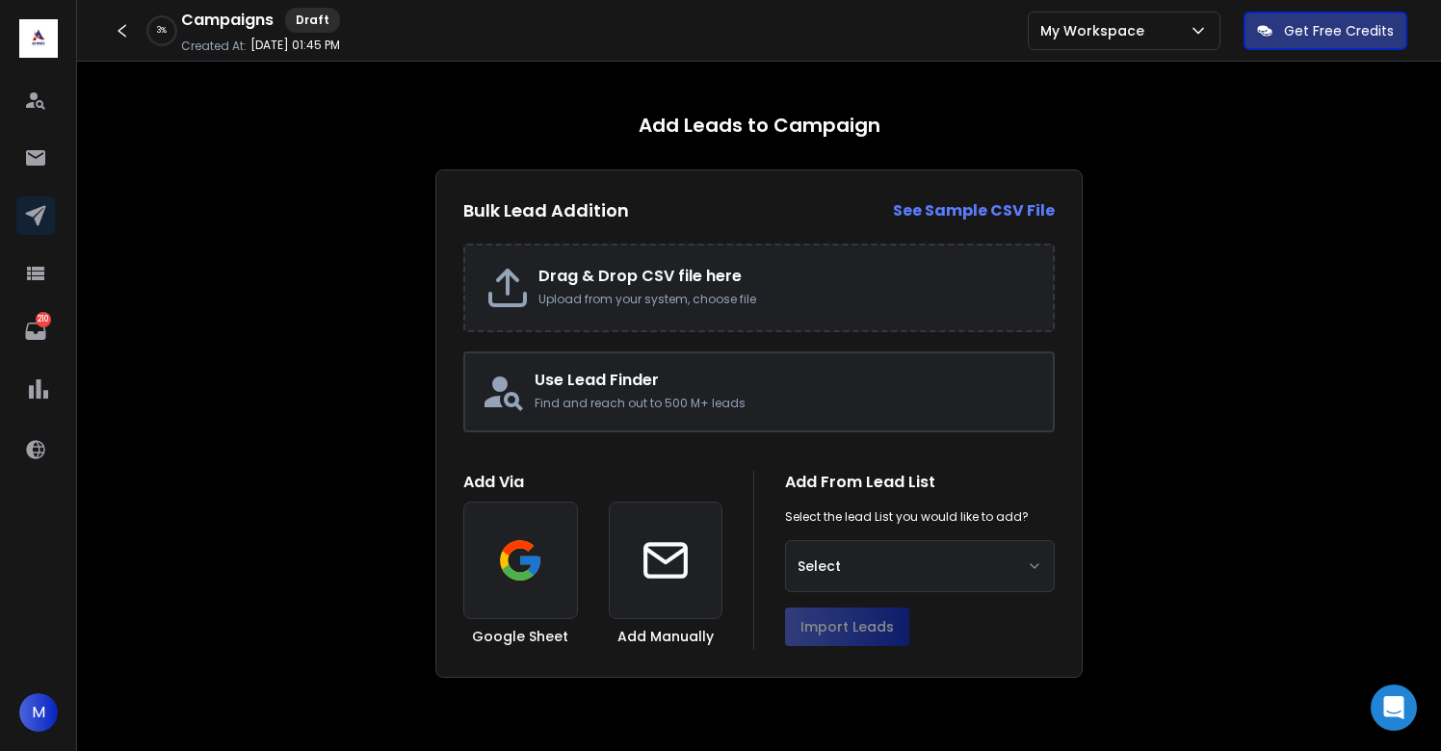
click at [700, 285] on h2 "Drag & Drop CSV file here" at bounding box center [785, 276] width 495 height 23
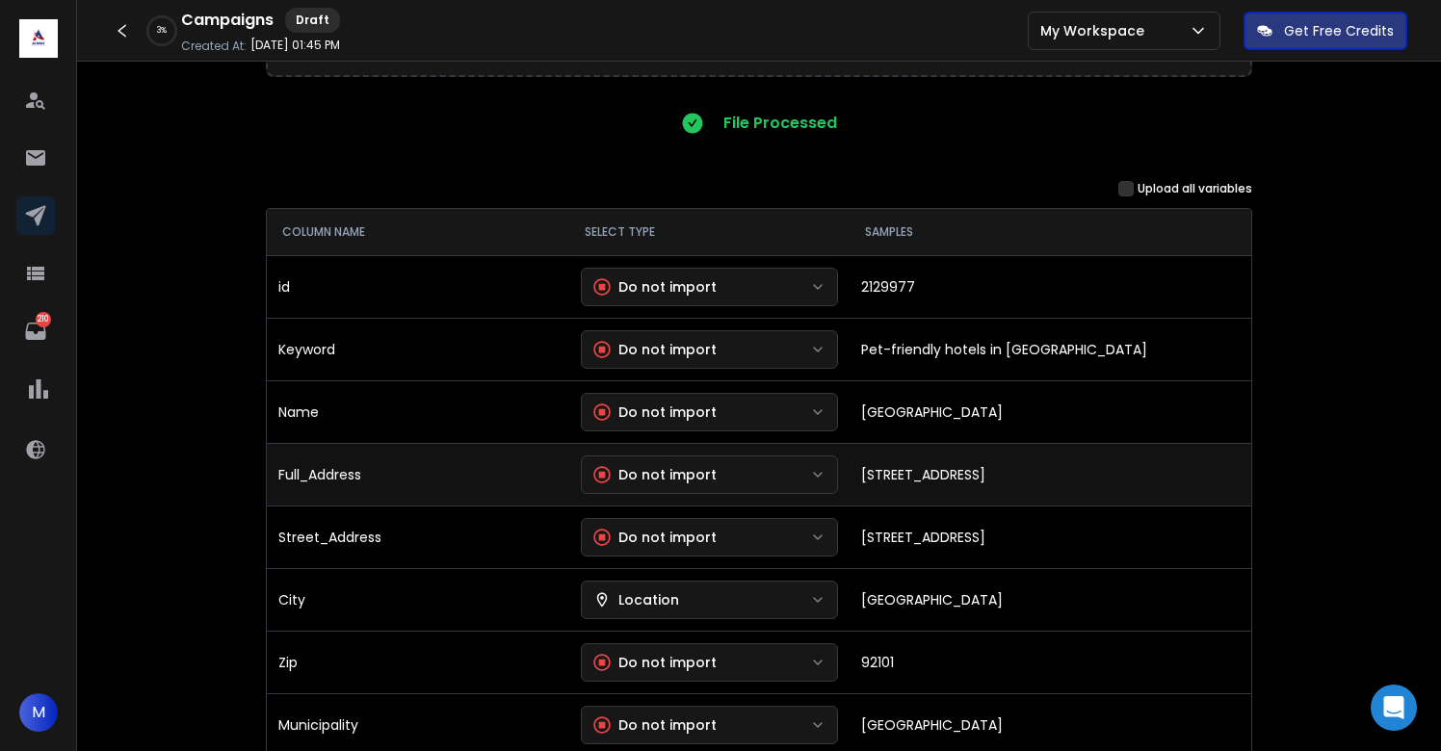
scroll to position [162, 0]
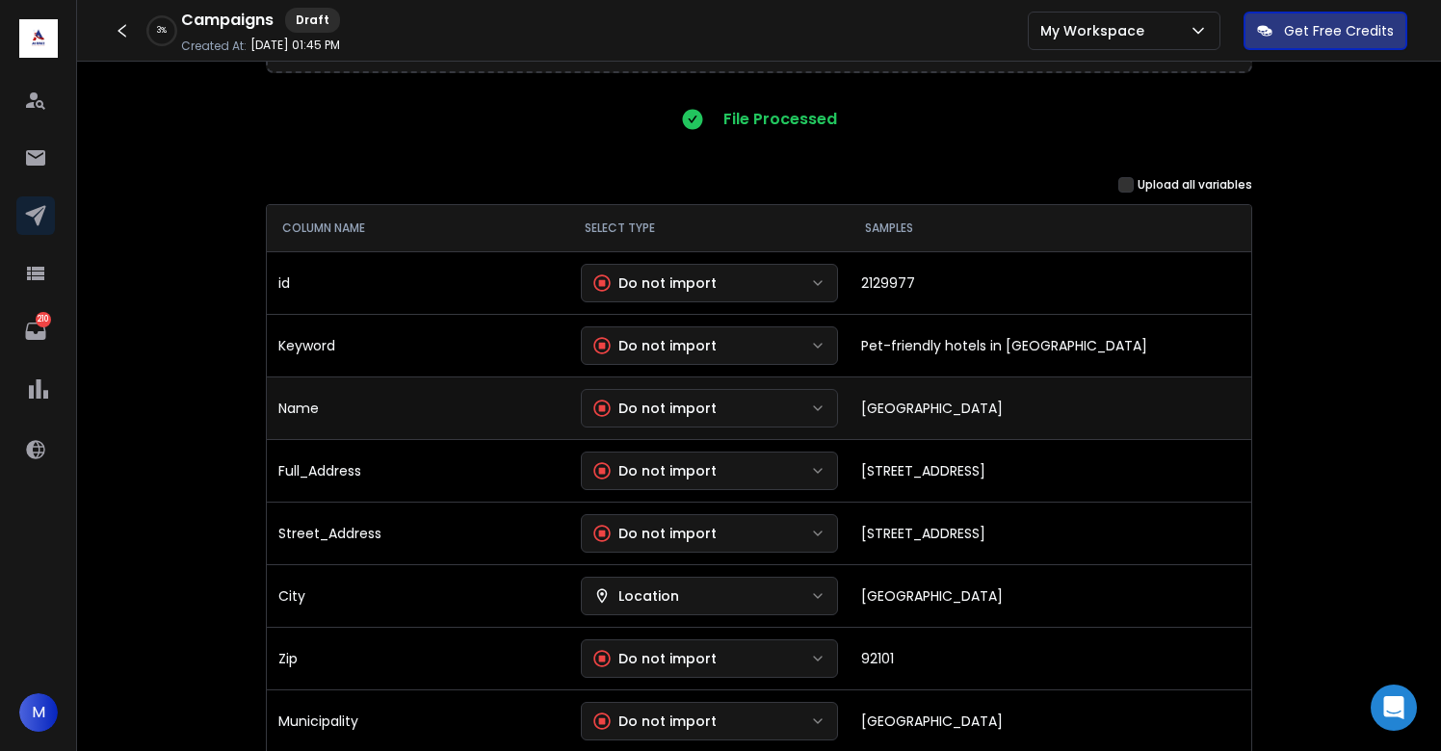
click at [721, 402] on button "Do not import" at bounding box center [710, 408] width 258 height 39
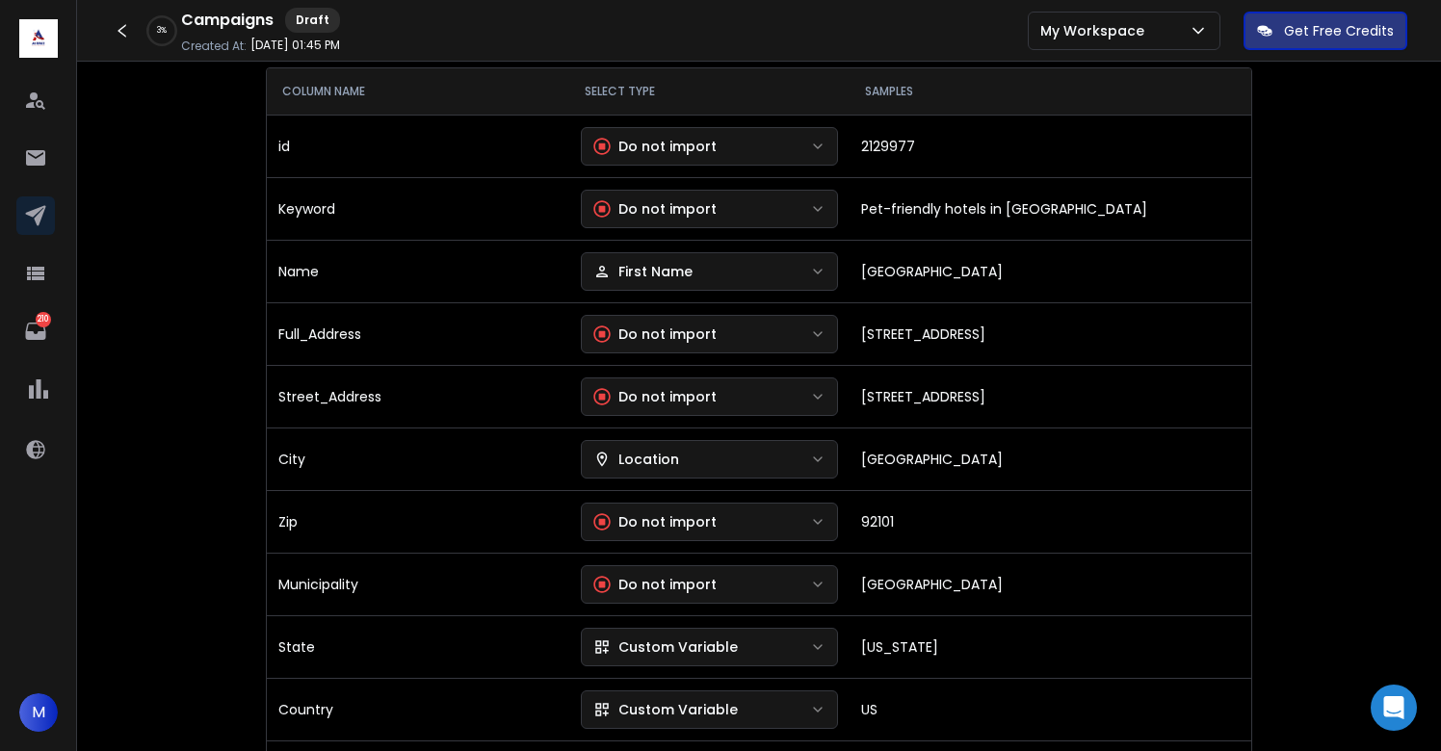
scroll to position [301, 0]
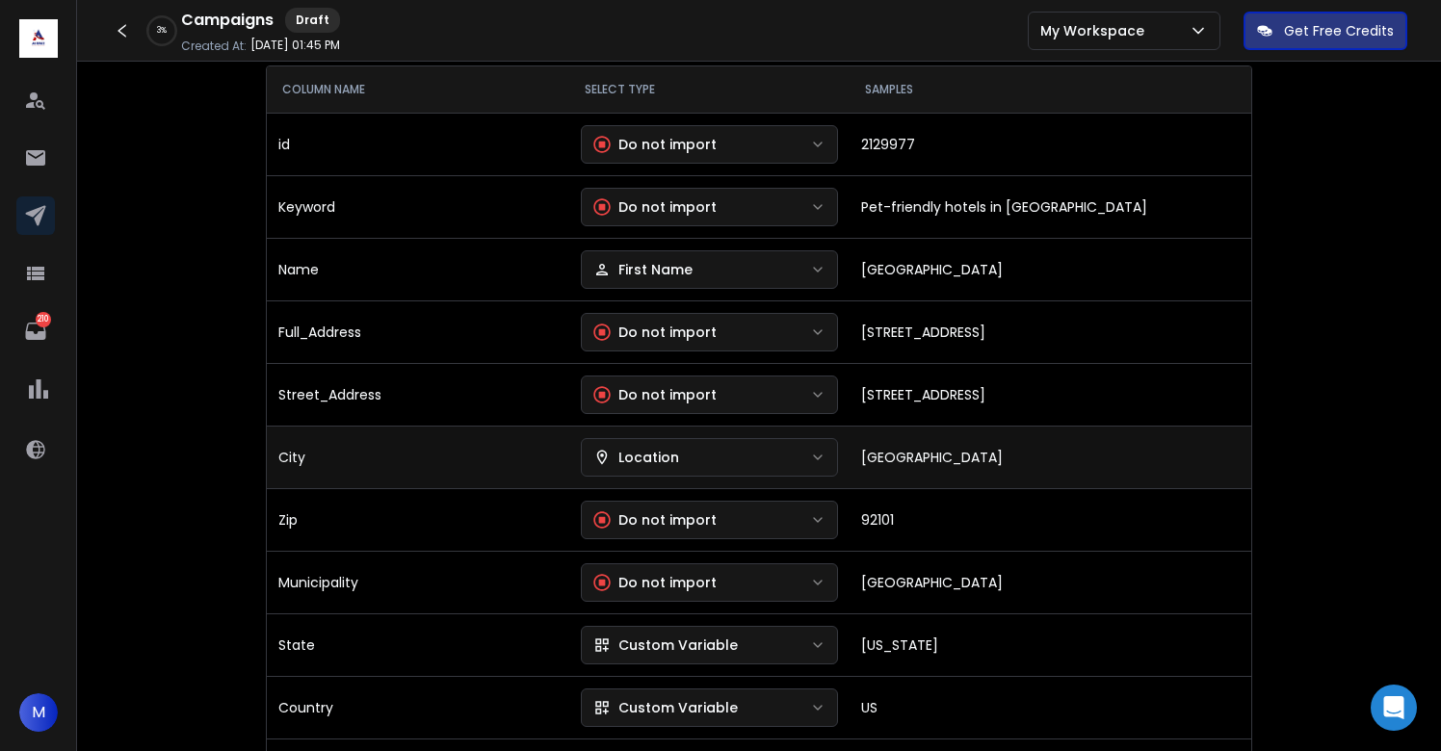
click at [660, 471] on button "Location" at bounding box center [710, 457] width 258 height 39
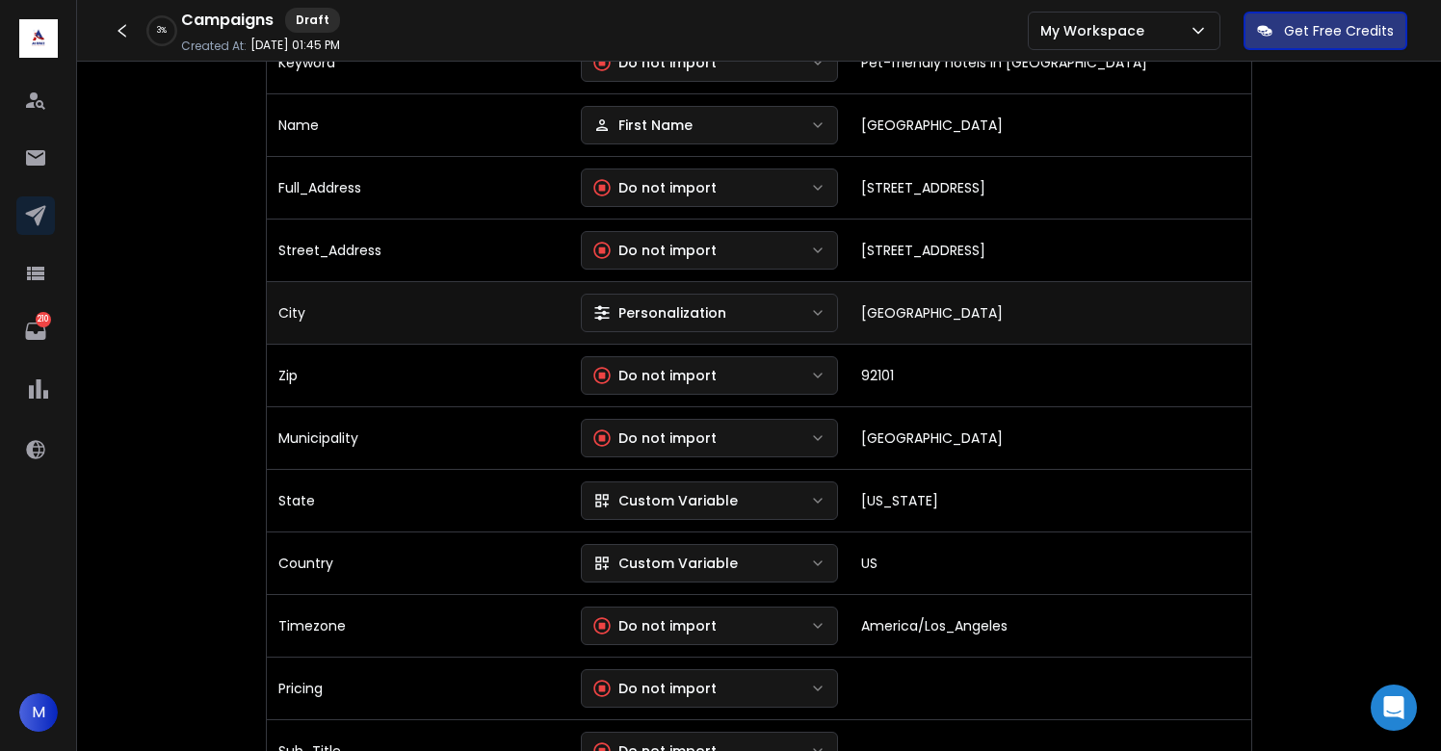
scroll to position [447, 0]
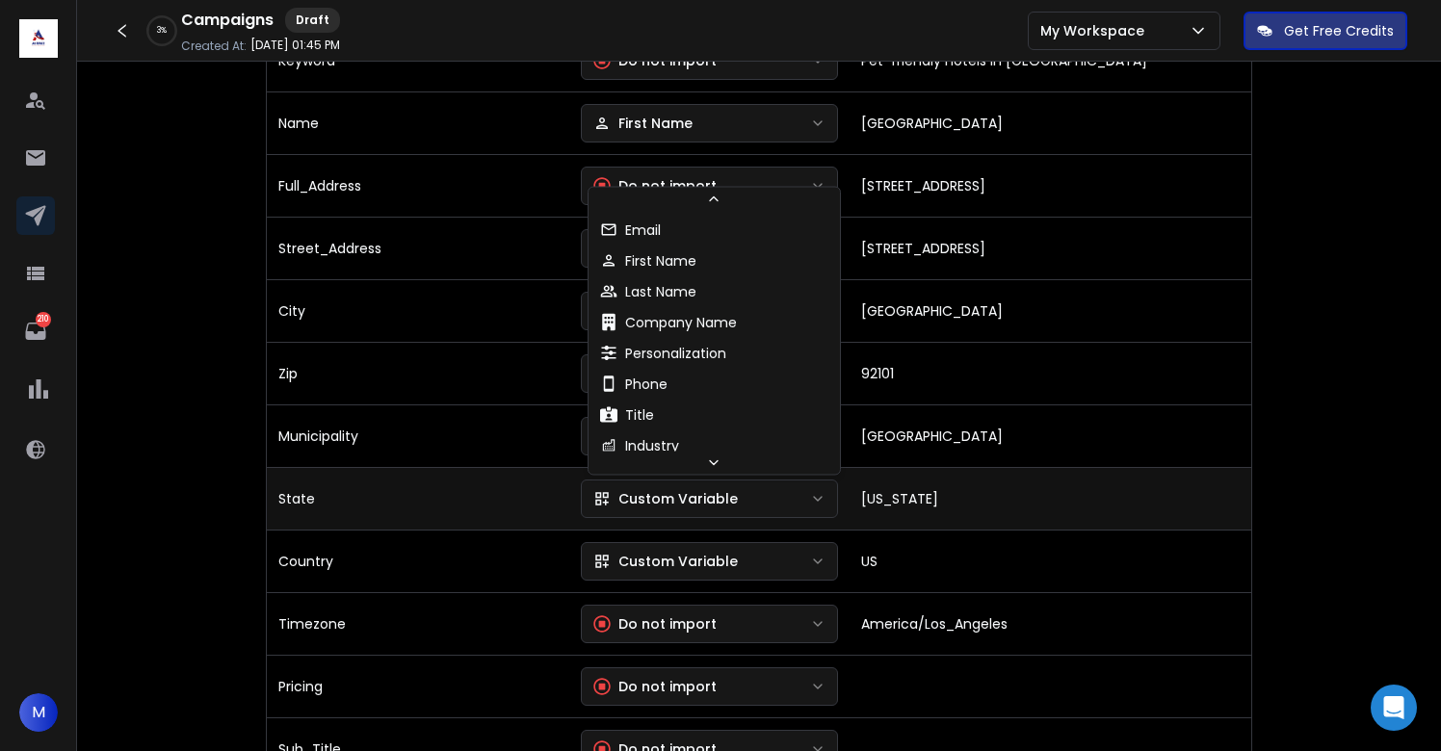
click at [723, 508] on button "Custom Variable" at bounding box center [710, 499] width 258 height 39
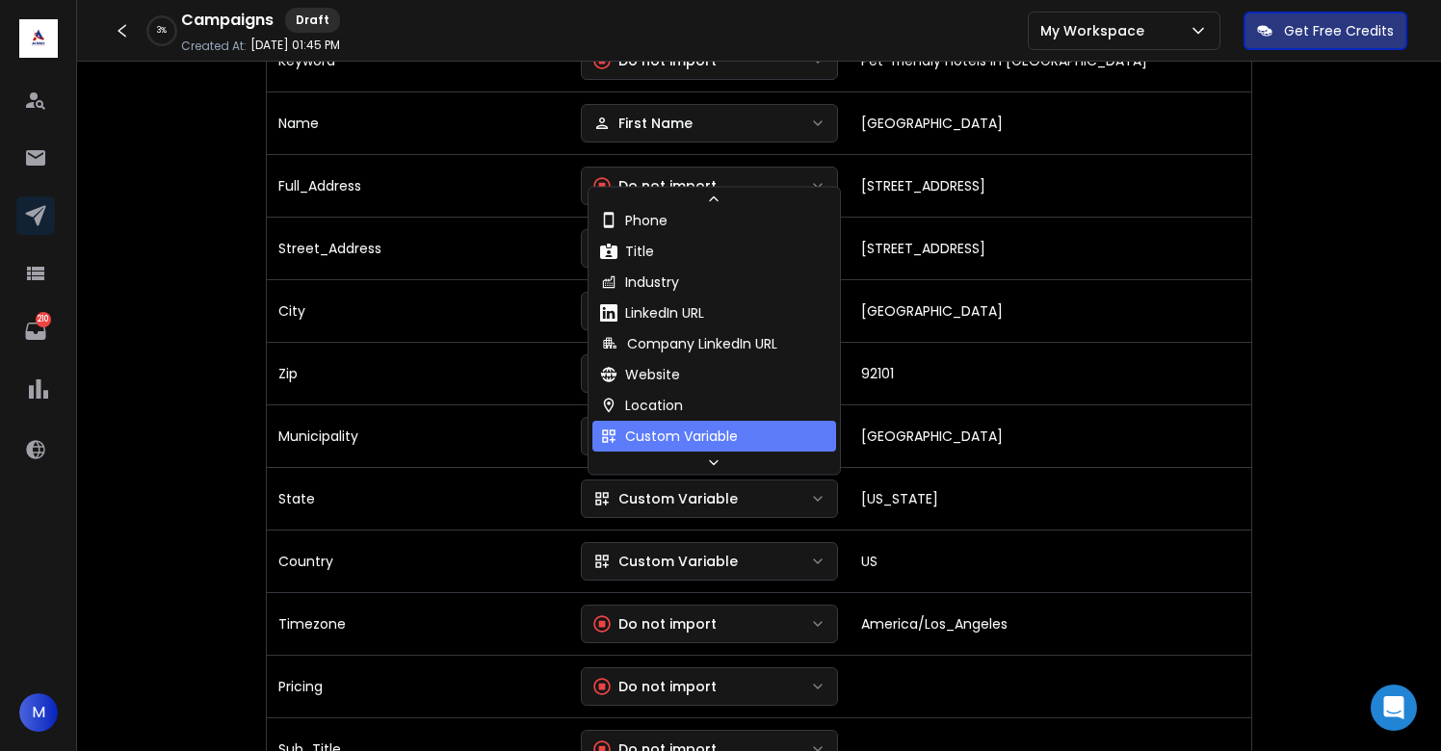
scroll to position [175, 0]
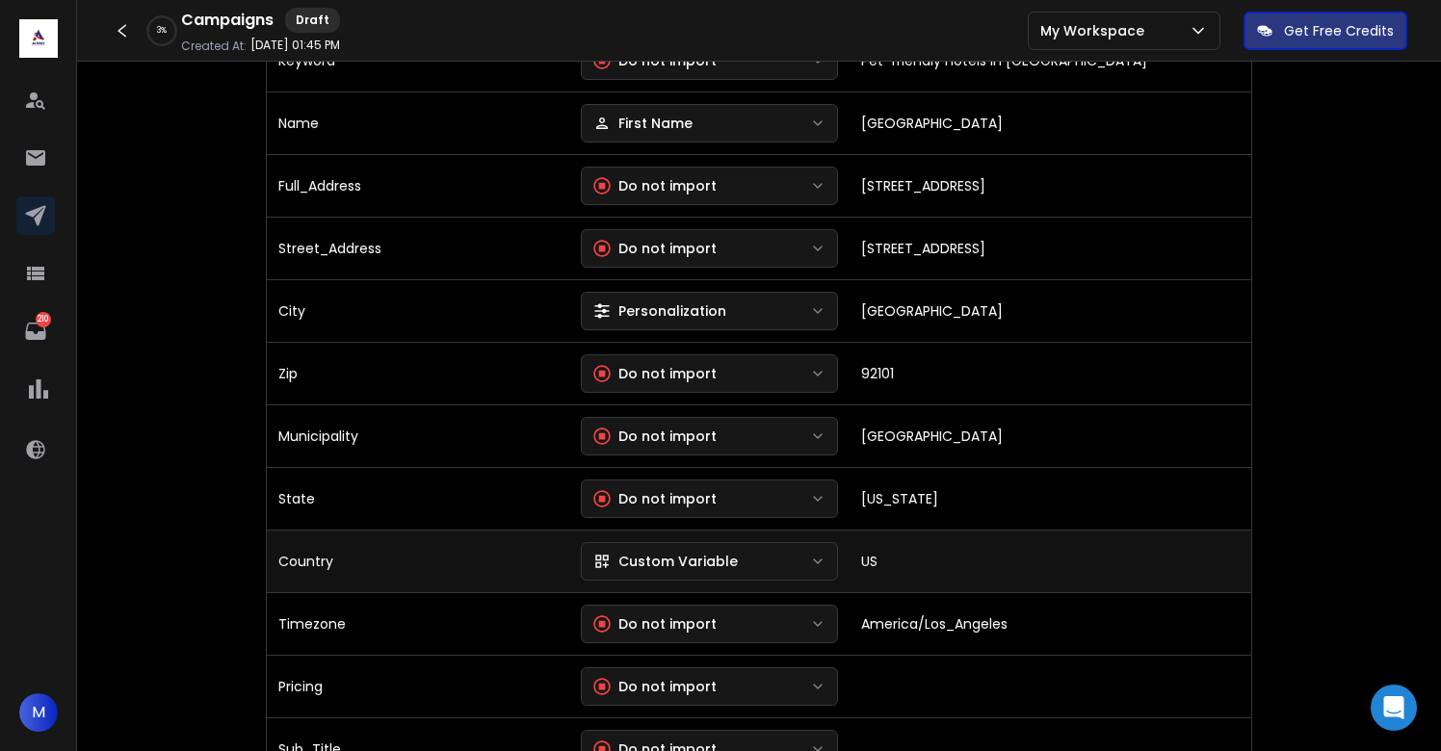
click at [685, 565] on div "Custom Variable" at bounding box center [665, 561] width 144 height 19
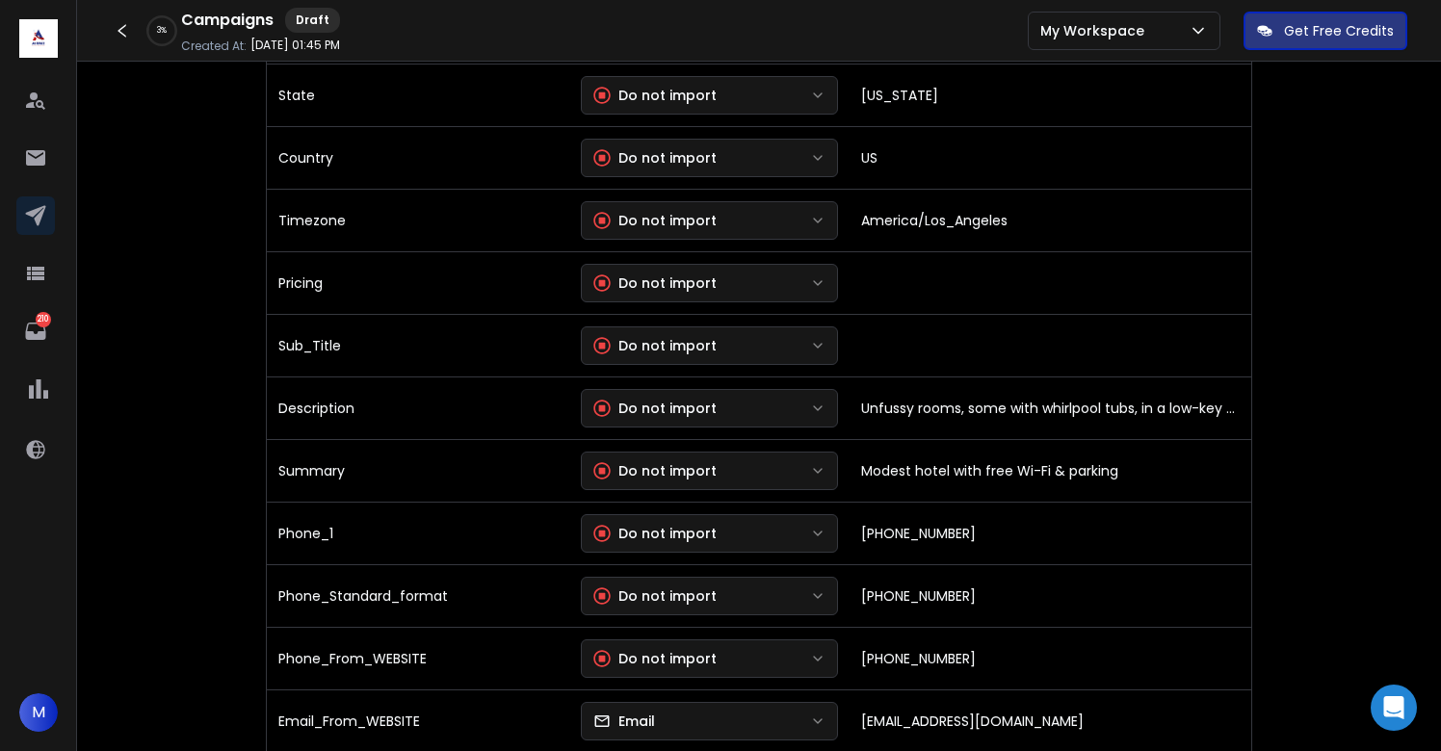
scroll to position [901, 0]
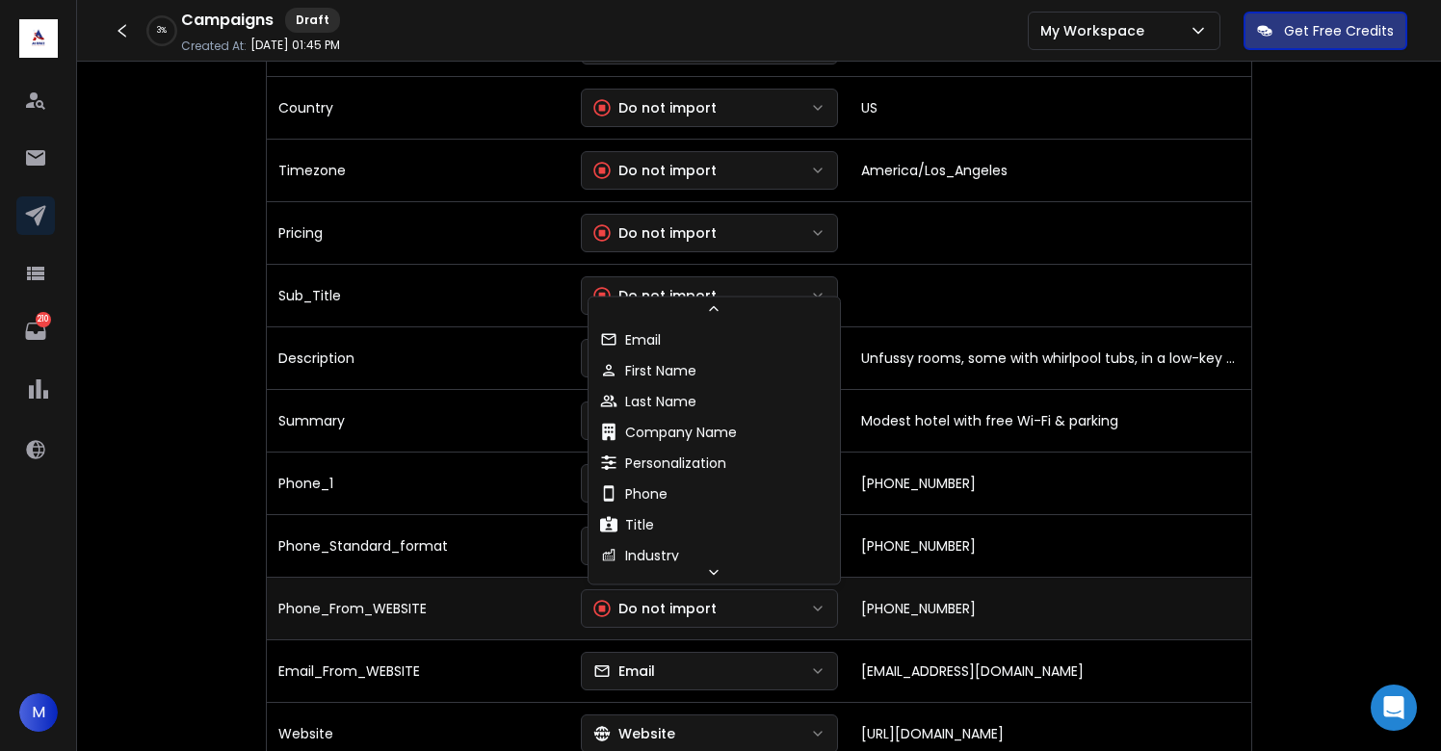
click at [686, 600] on div "Do not import" at bounding box center [654, 608] width 123 height 19
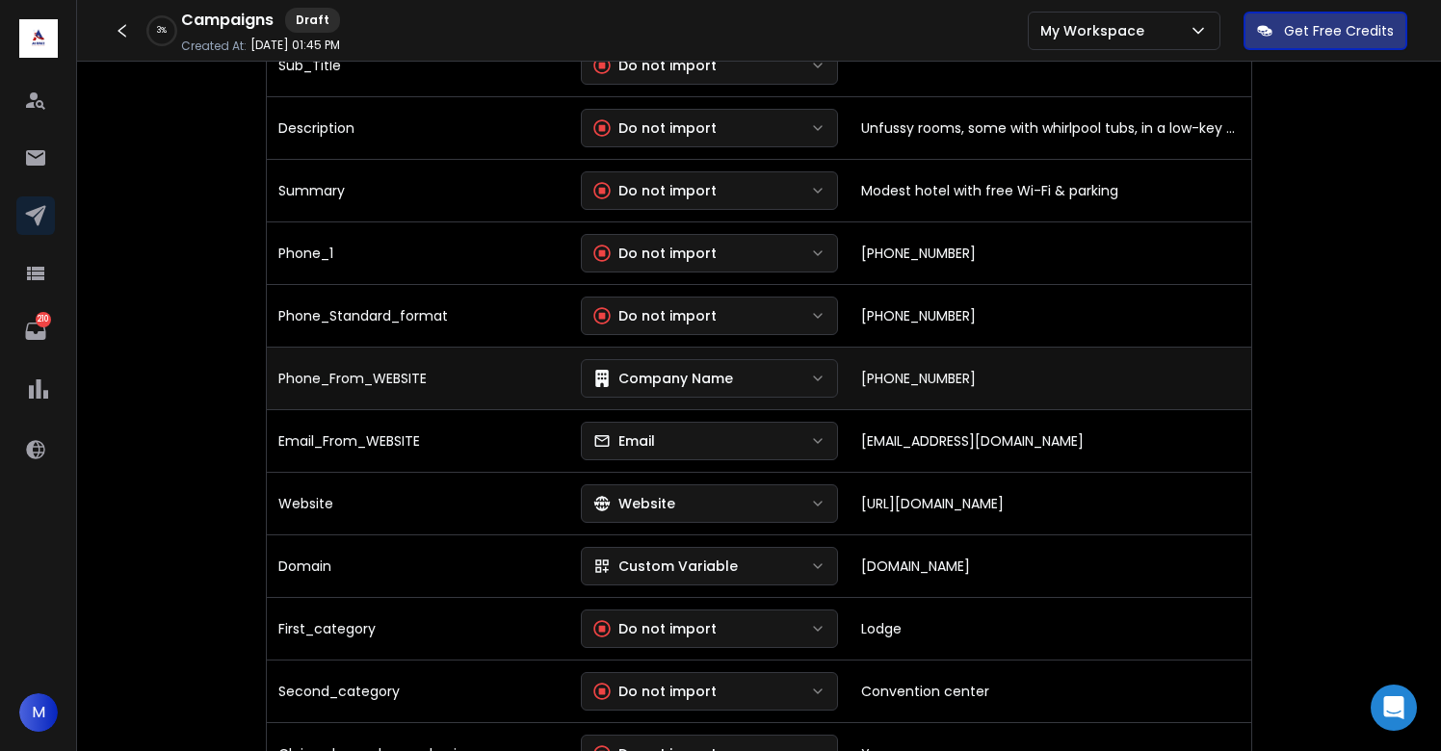
scroll to position [1134, 0]
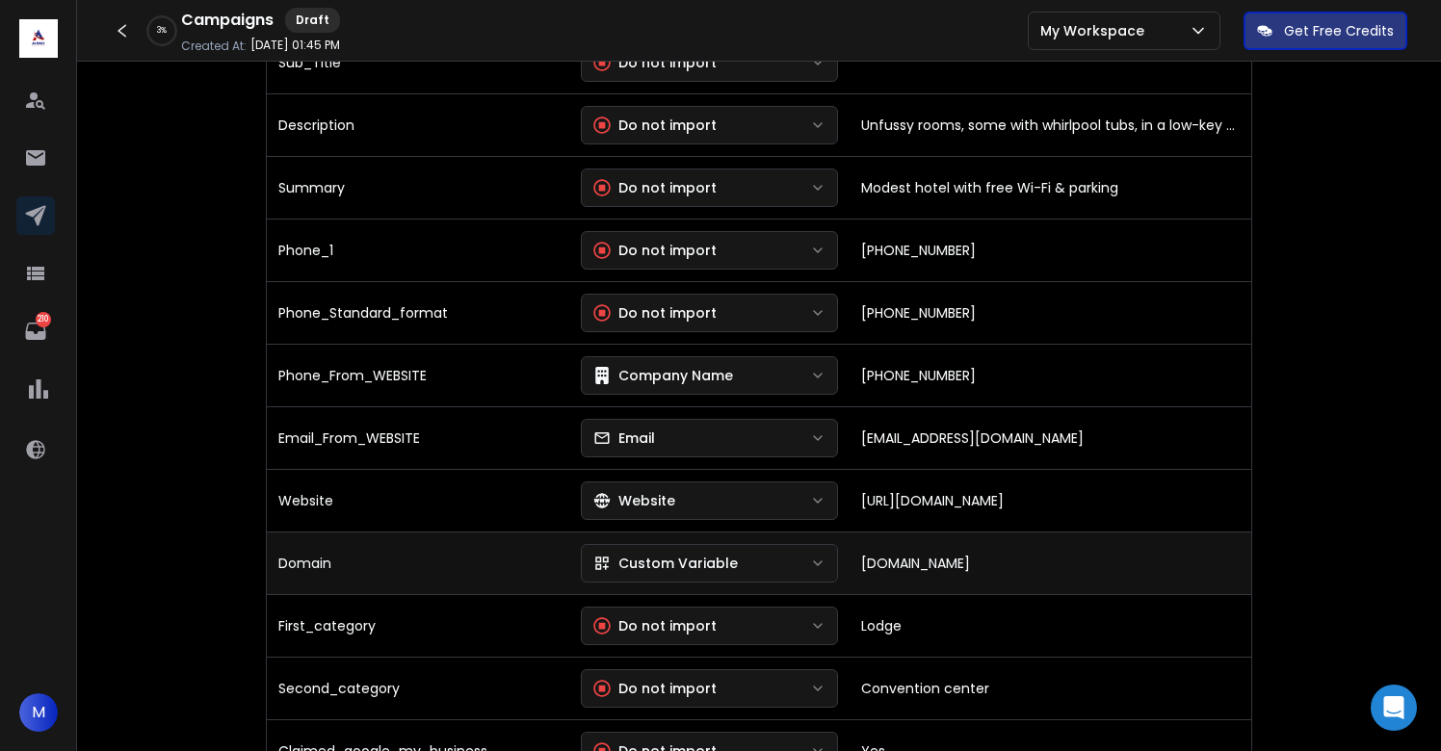
click at [740, 558] on button "Custom Variable" at bounding box center [710, 563] width 258 height 39
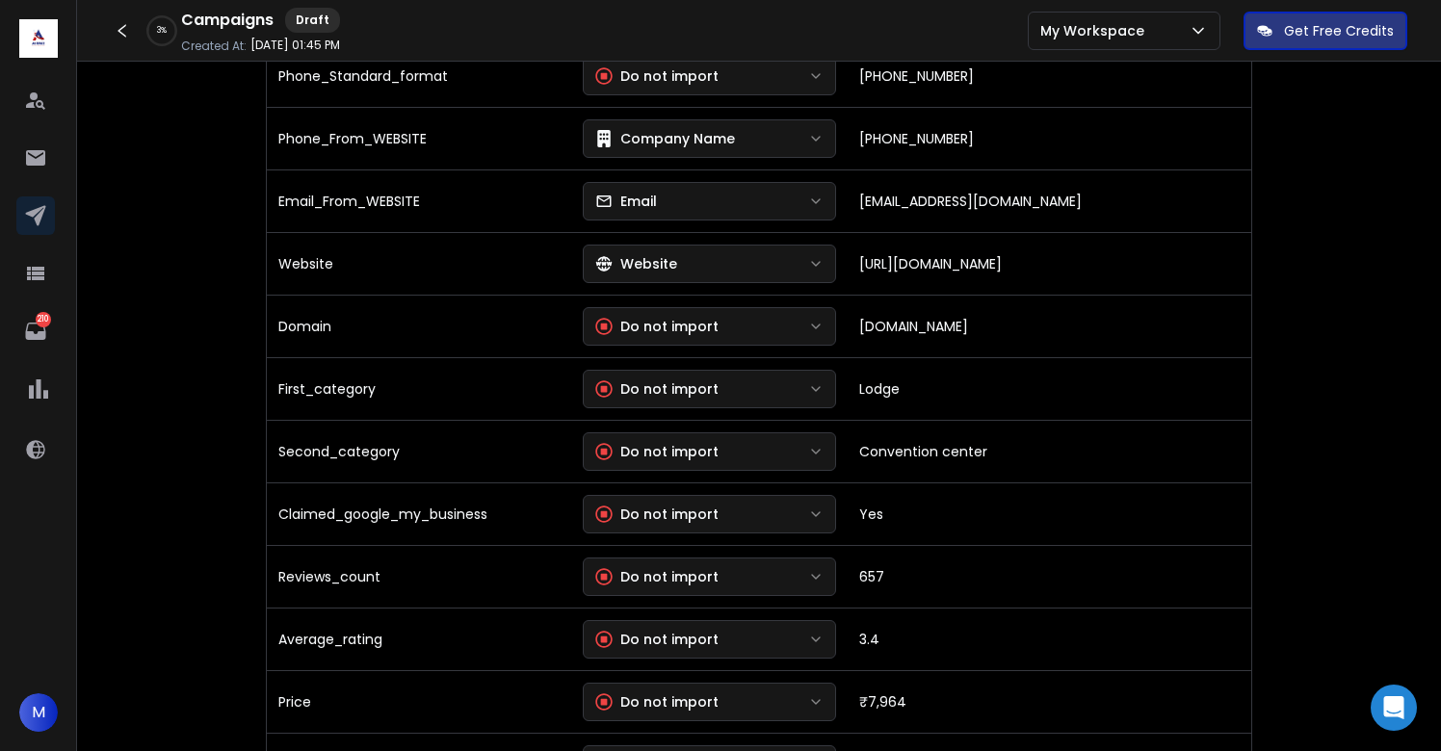
scroll to position [1374, 0]
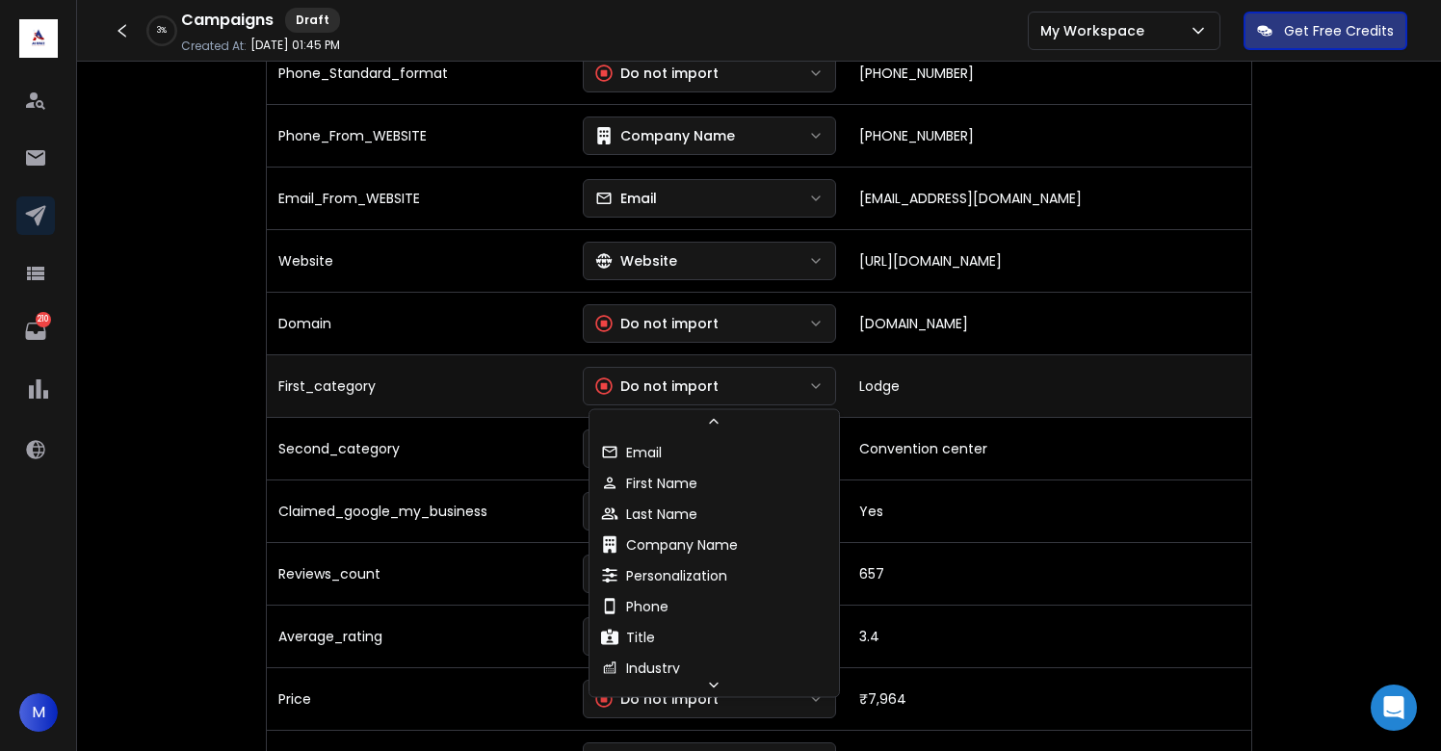
click at [709, 381] on div "Do not import" at bounding box center [656, 386] width 123 height 19
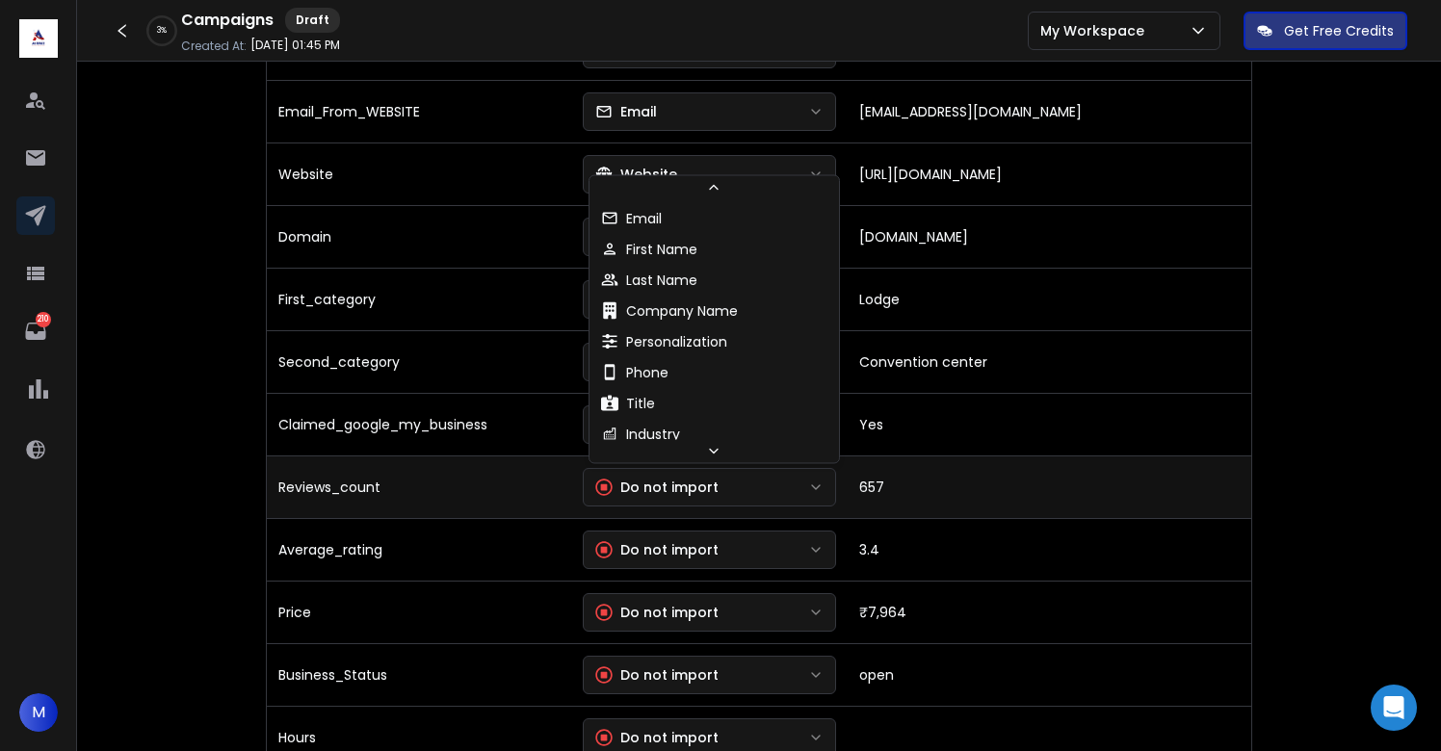
scroll to position [195, 0]
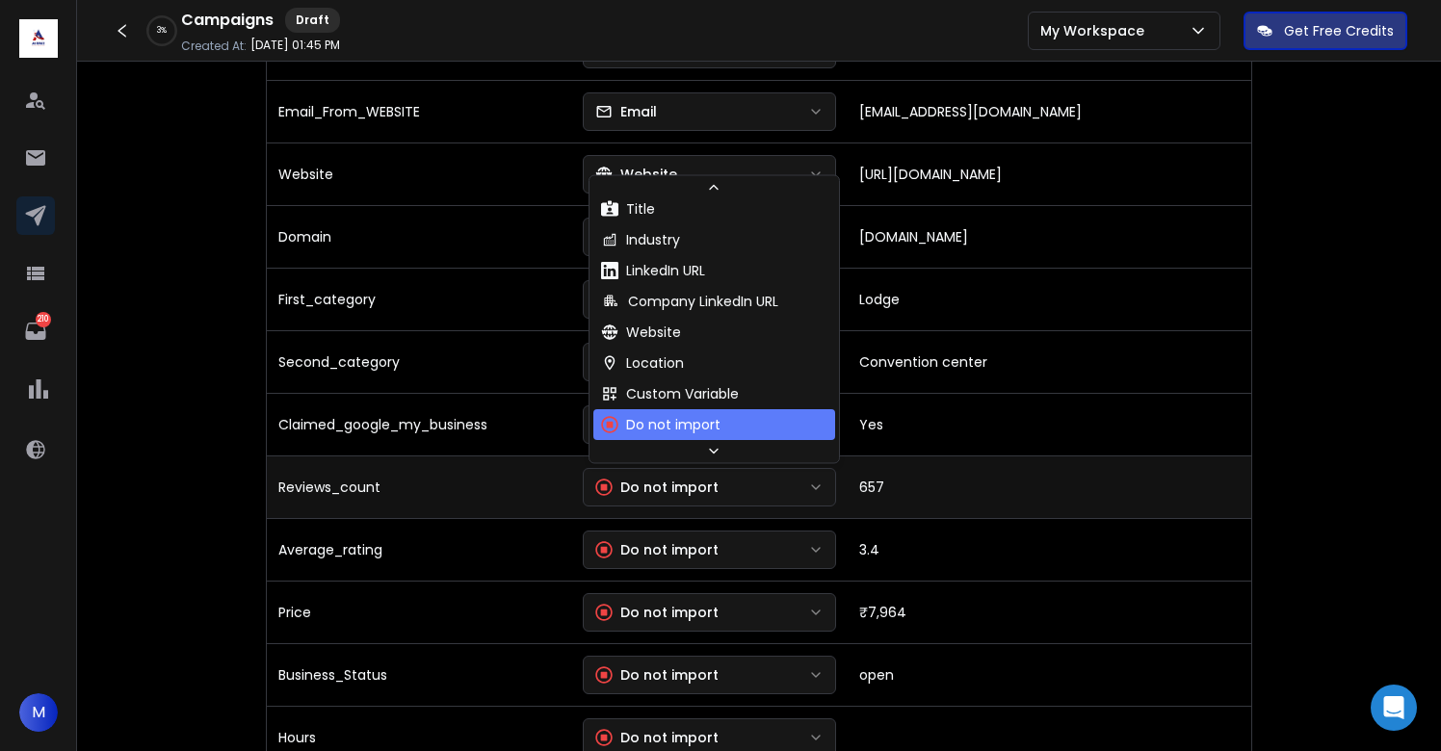
click at [674, 481] on div "Do not import" at bounding box center [656, 487] width 123 height 19
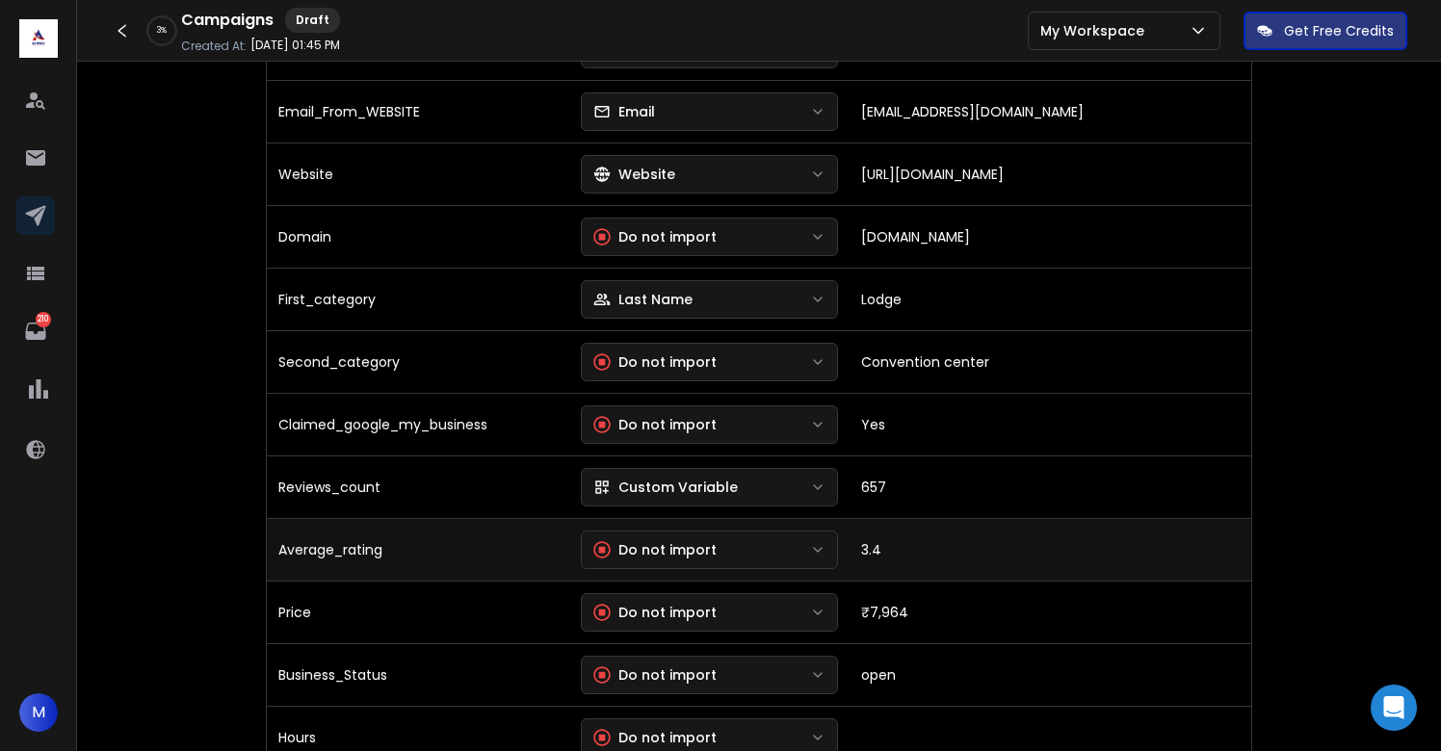
click at [672, 545] on div "Do not import" at bounding box center [654, 549] width 123 height 19
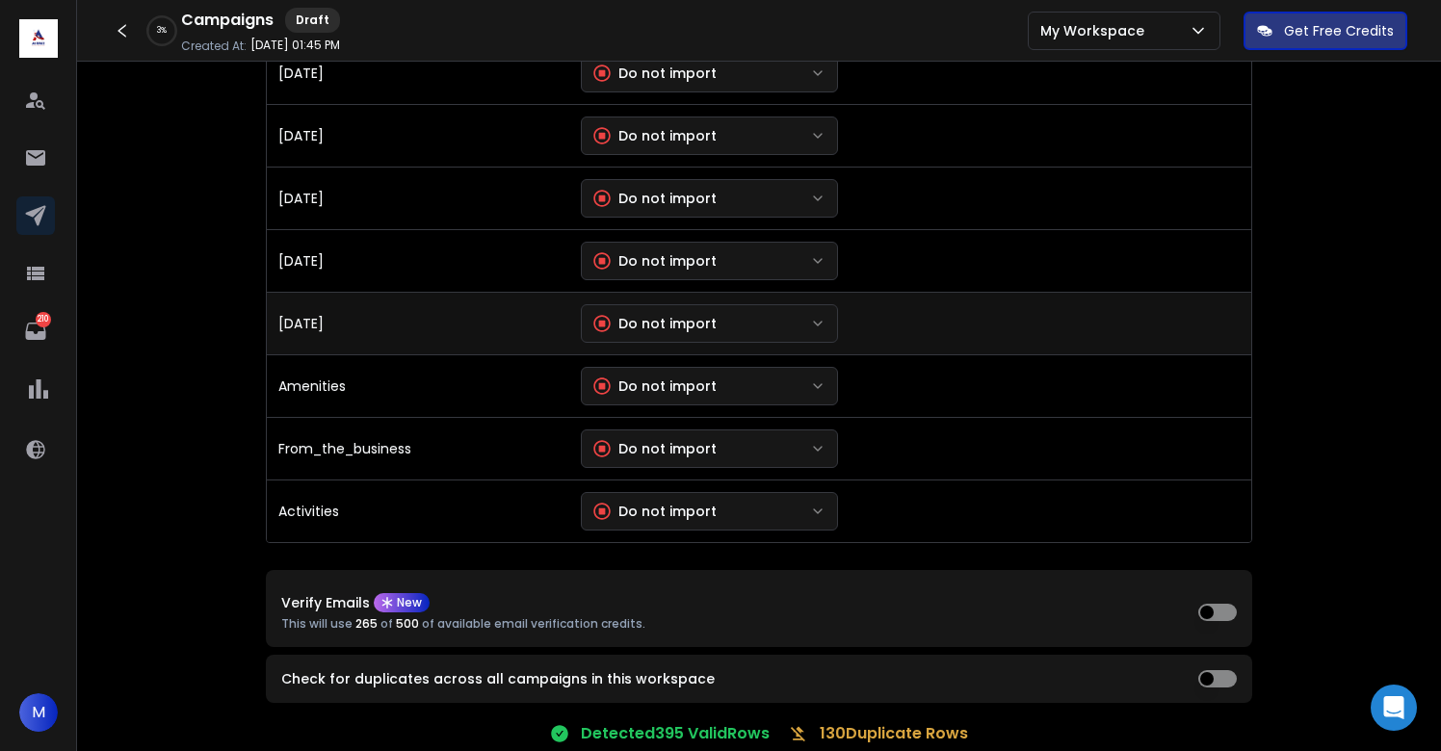
scroll to position [4210, 0]
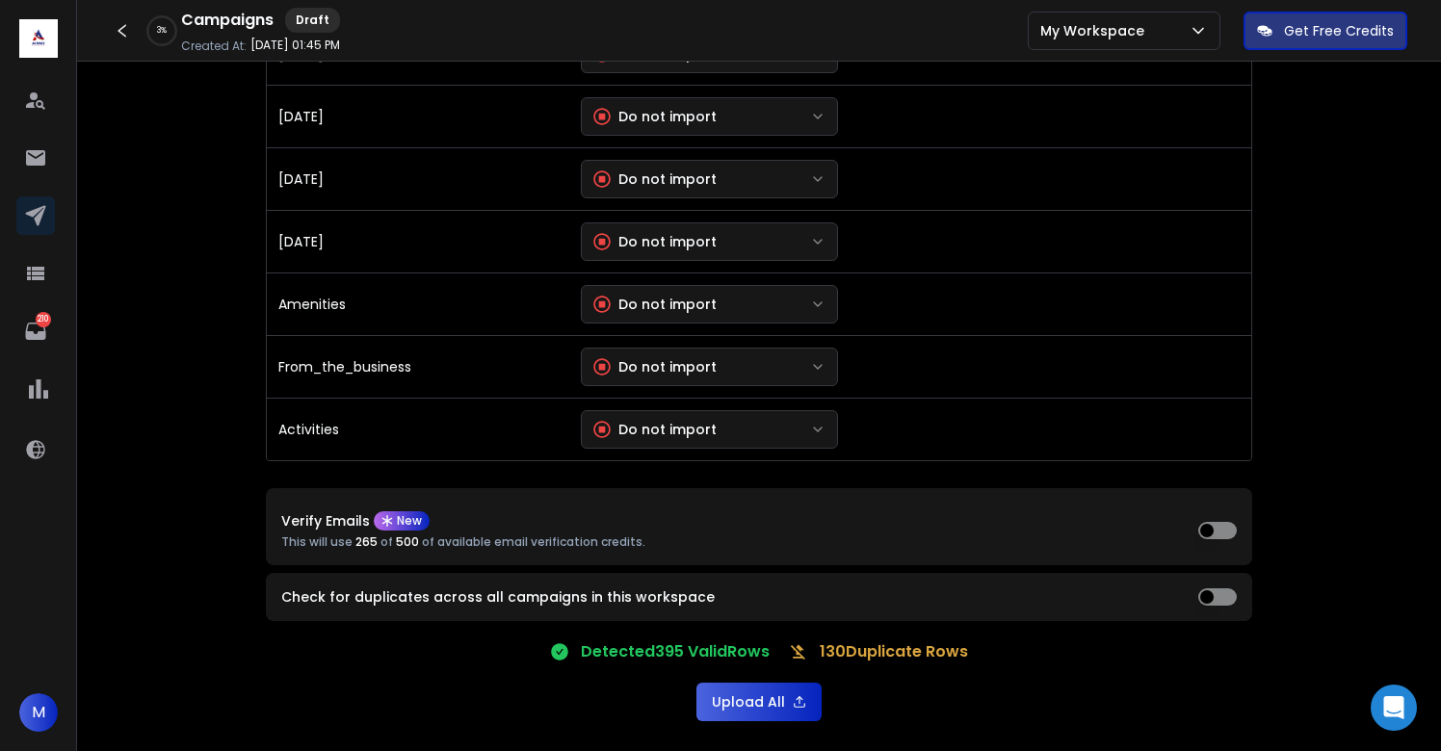
click at [734, 697] on button "Upload All" at bounding box center [758, 702] width 125 height 39
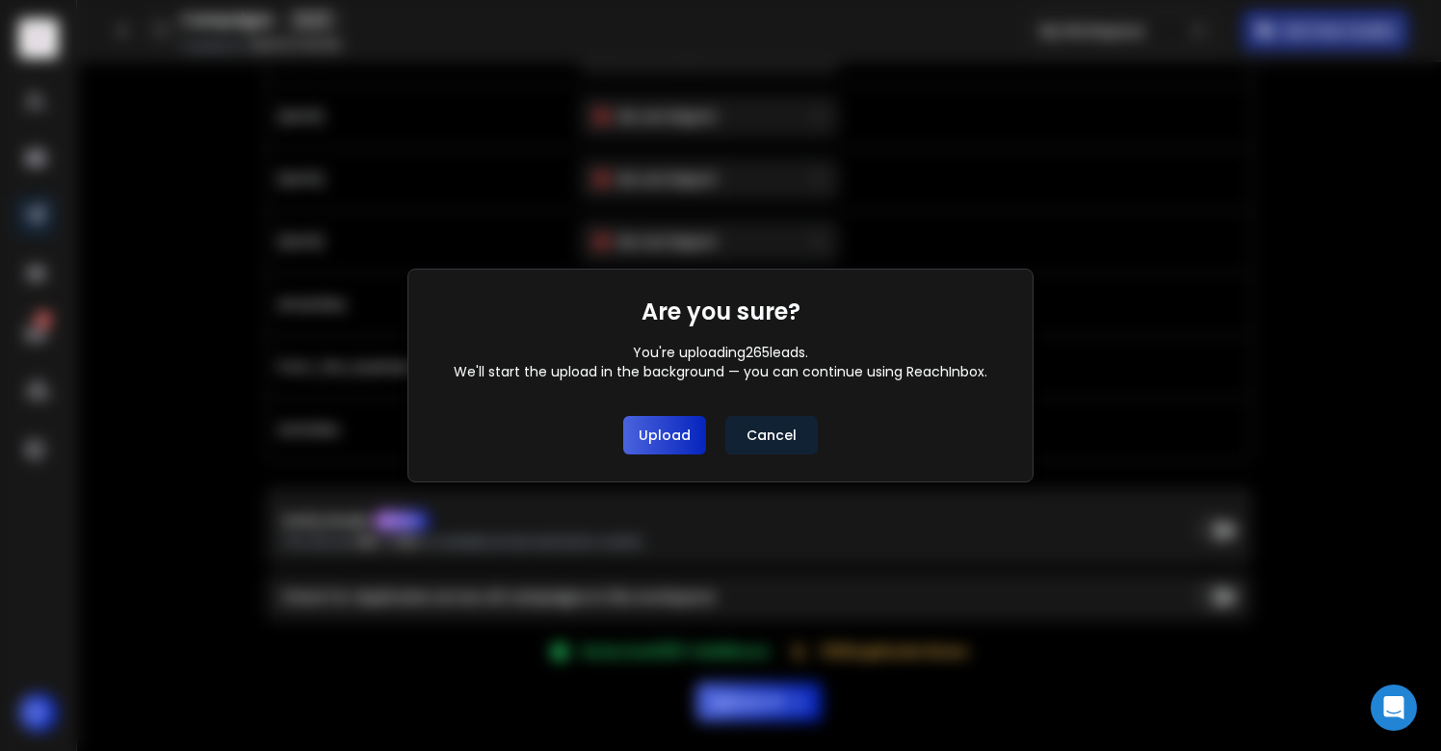
click at [673, 444] on button "Upload" at bounding box center [664, 435] width 83 height 39
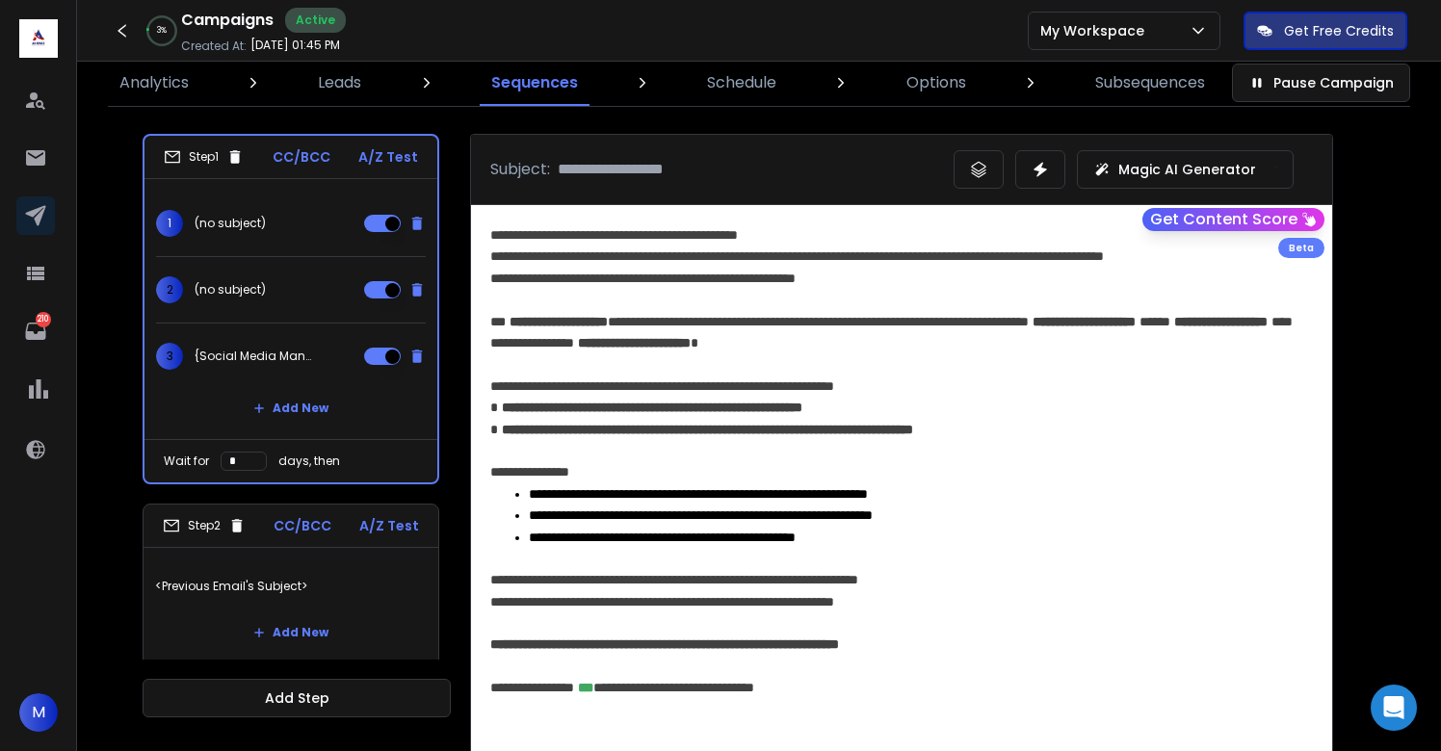
scroll to position [49, 0]
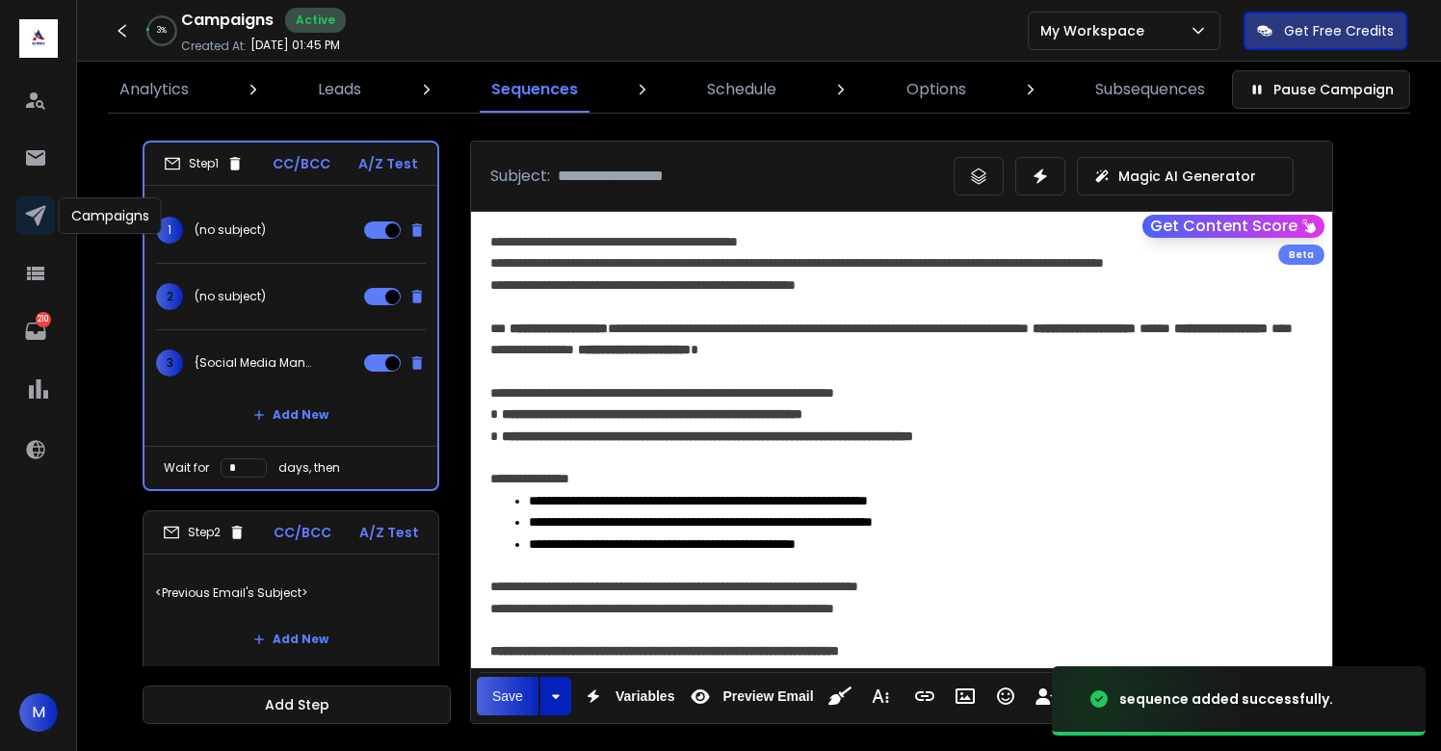
click at [39, 214] on icon at bounding box center [35, 216] width 20 height 20
